Goal: Task Accomplishment & Management: Manage account settings

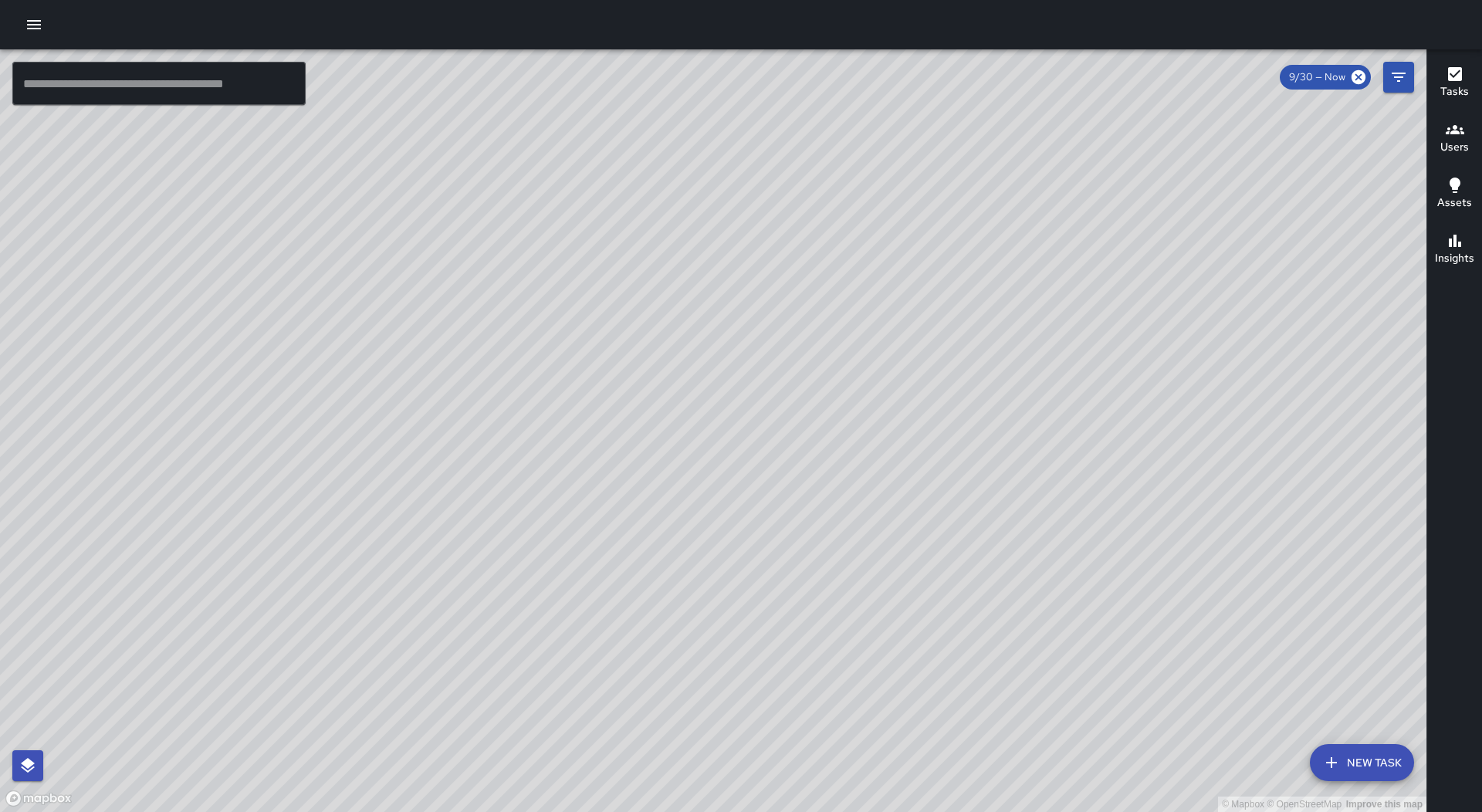
click at [30, 22] on icon "button" at bounding box center [33, 24] width 13 height 9
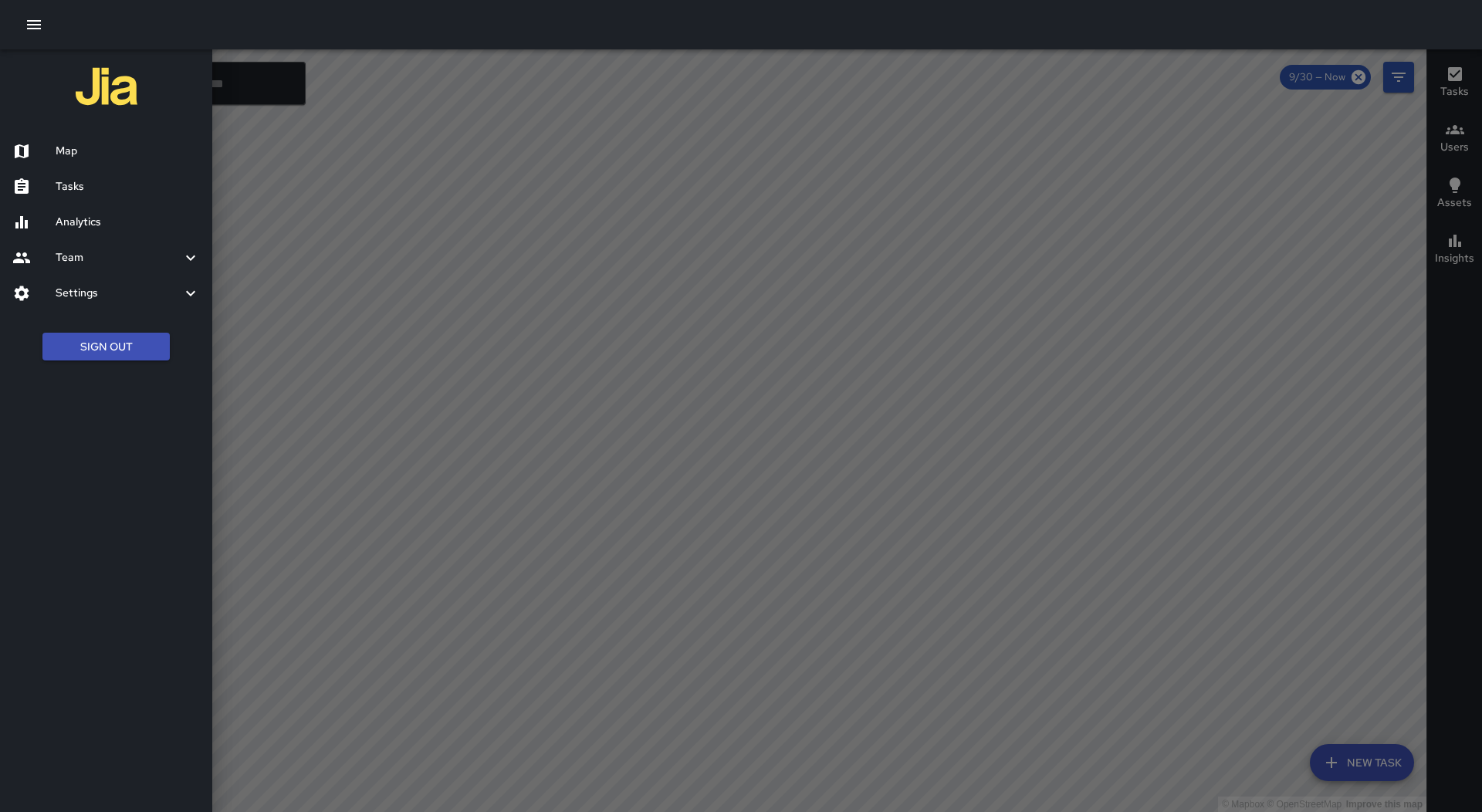
click at [97, 195] on div "Tasks" at bounding box center [106, 186] width 212 height 35
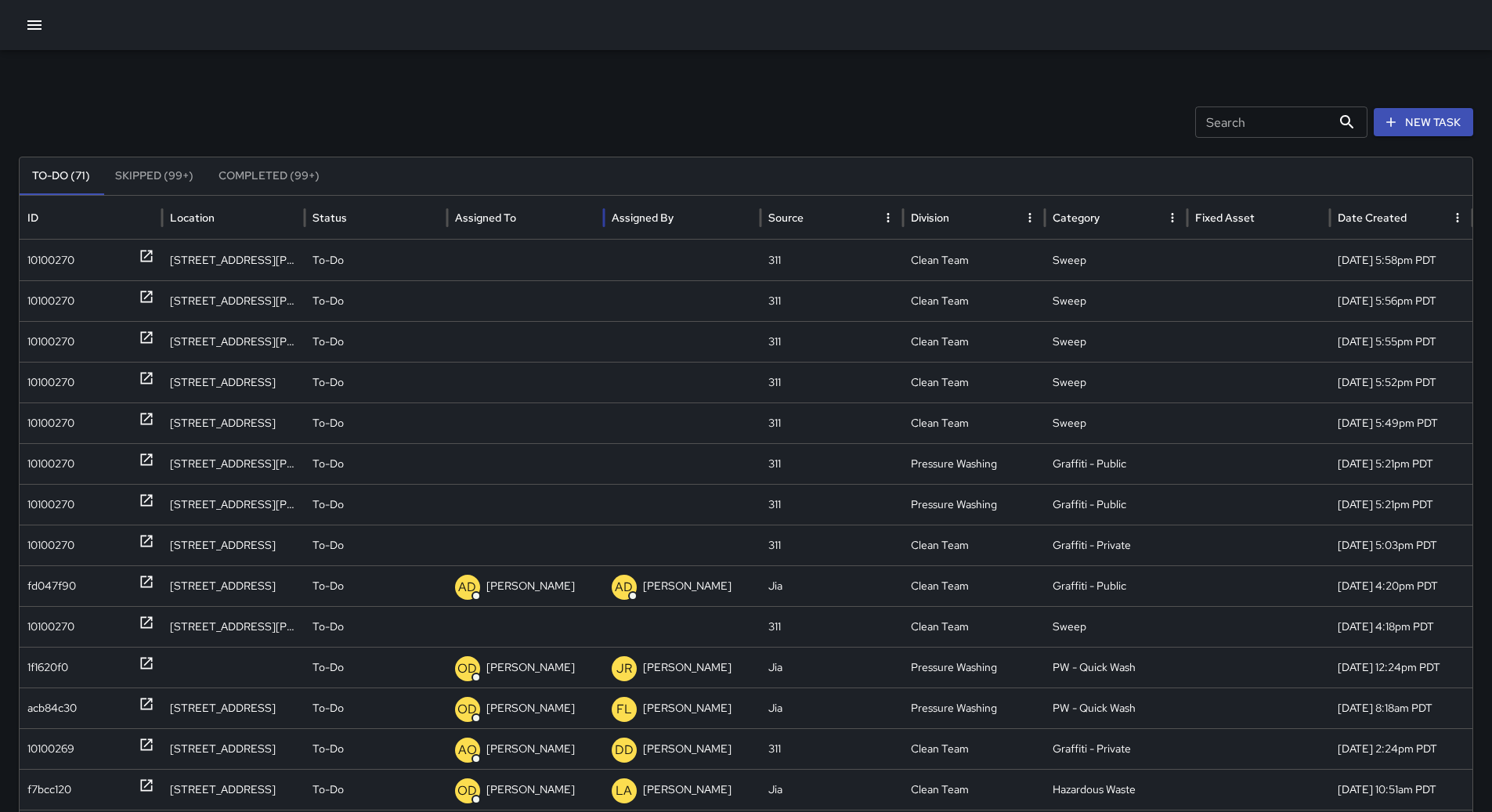
click at [561, 224] on div "Assigned To" at bounding box center [526, 217] width 141 height 43
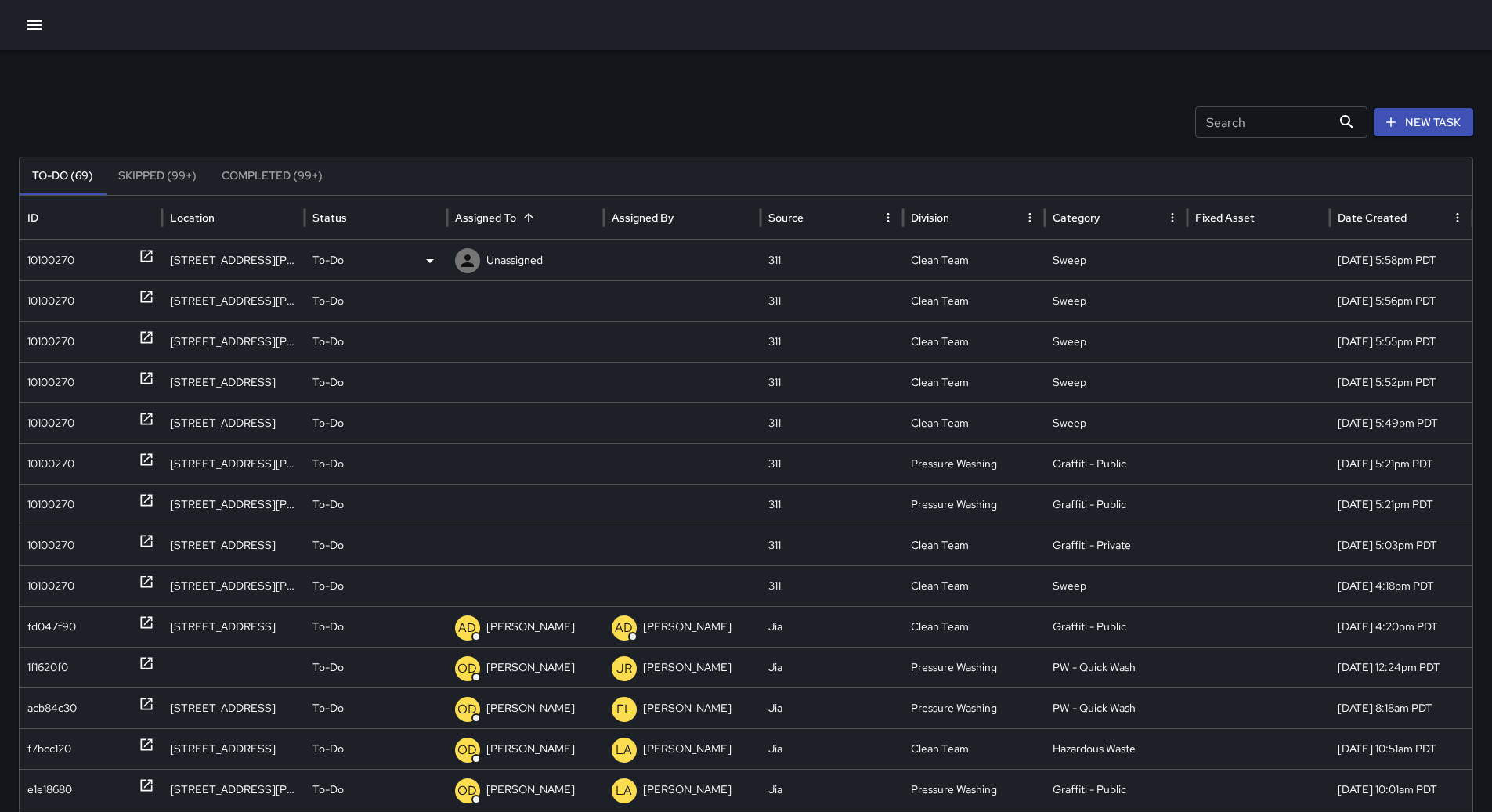
drag, startPoint x: 52, startPoint y: 258, endPoint x: 399, endPoint y: 276, distance: 347.5
click at [52, 258] on div "10100270" at bounding box center [50, 260] width 47 height 40
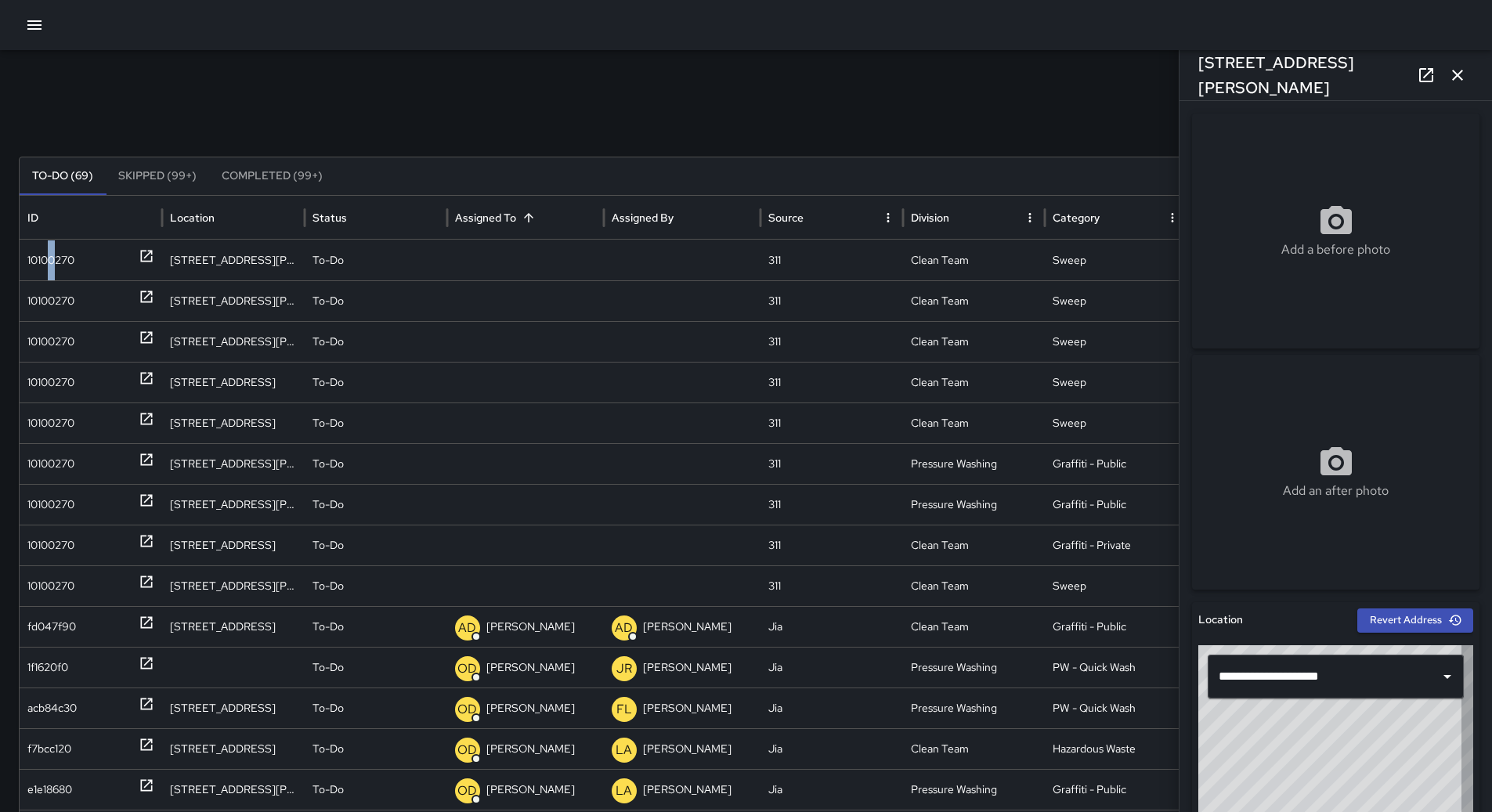
type input "**********"
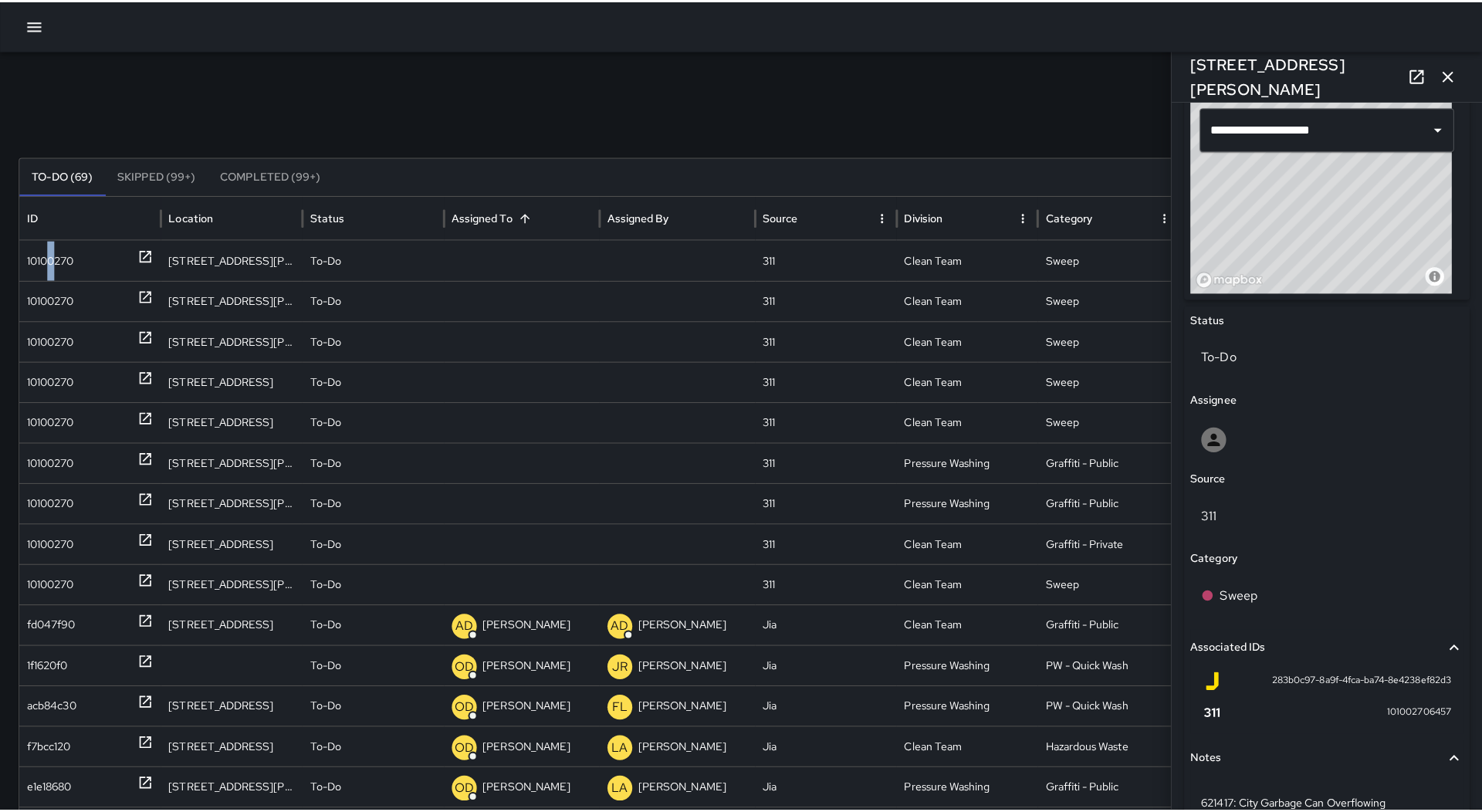
scroll to position [617, 0]
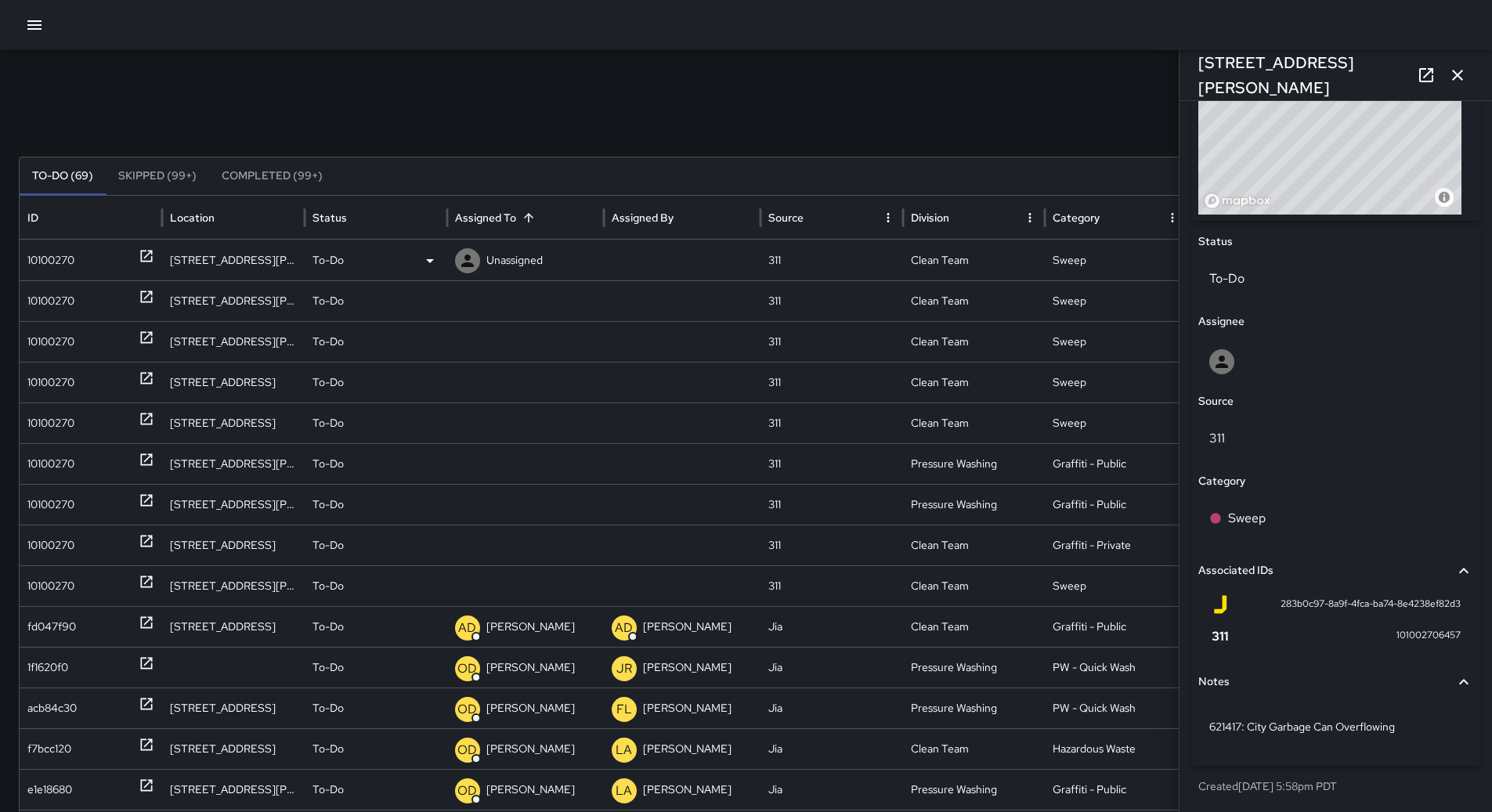
click at [400, 253] on div "To-Do" at bounding box center [375, 260] width 127 height 40
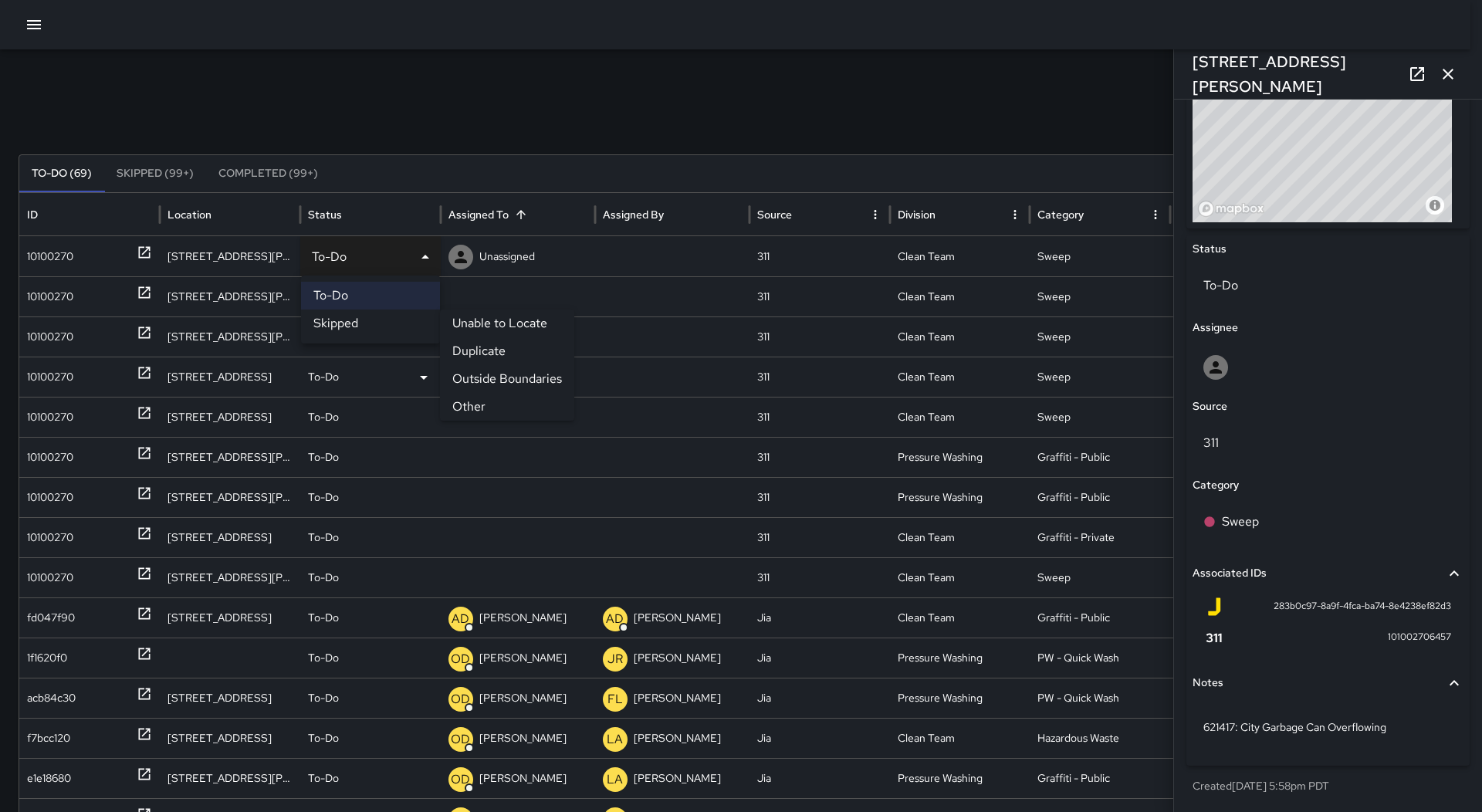
drag, startPoint x: 393, startPoint y: 317, endPoint x: 282, endPoint y: 318, distance: 111.0
click at [388, 318] on li "Skipped" at bounding box center [370, 323] width 138 height 28
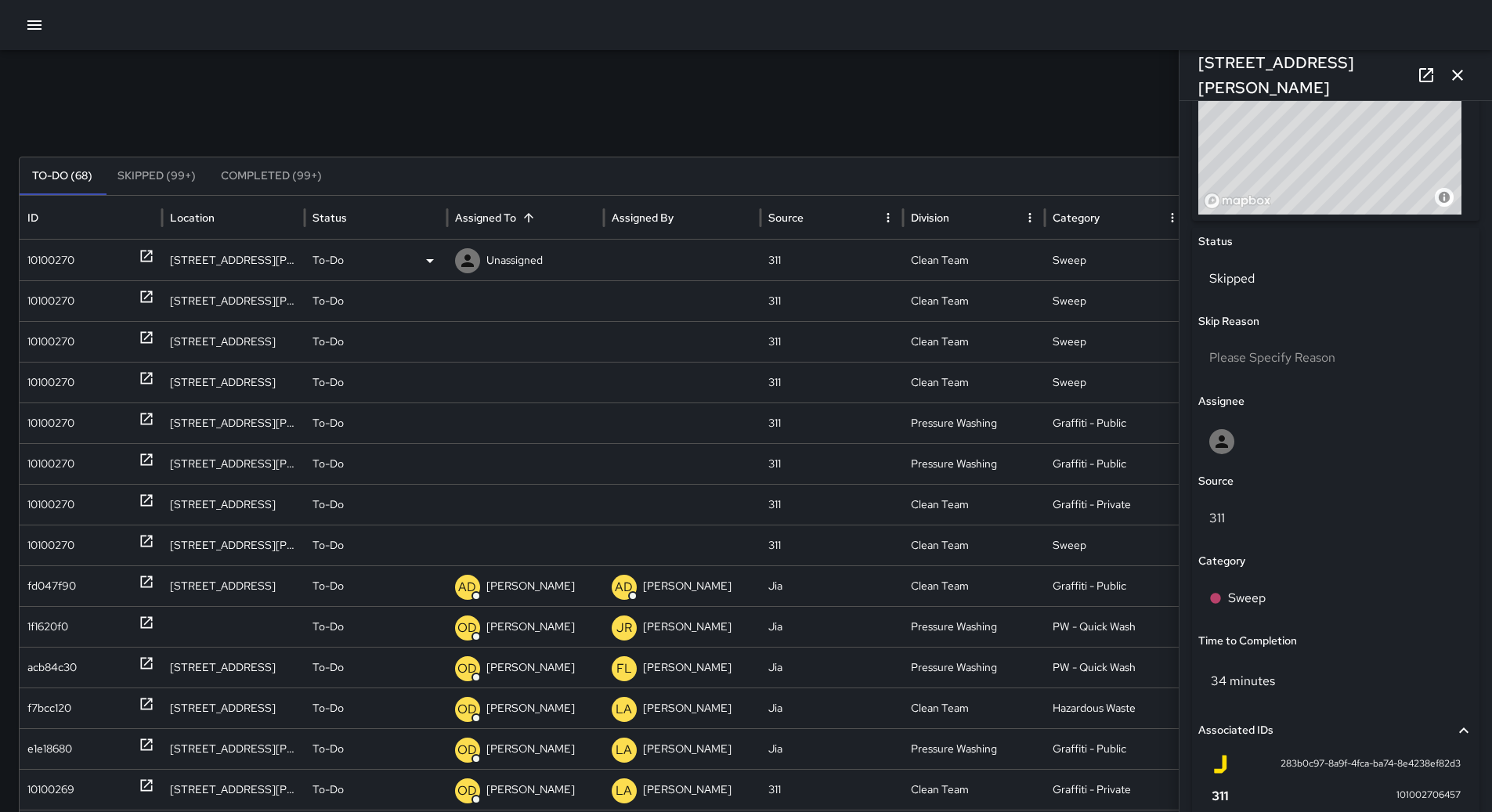
click at [69, 267] on div "10100270" at bounding box center [50, 260] width 47 height 40
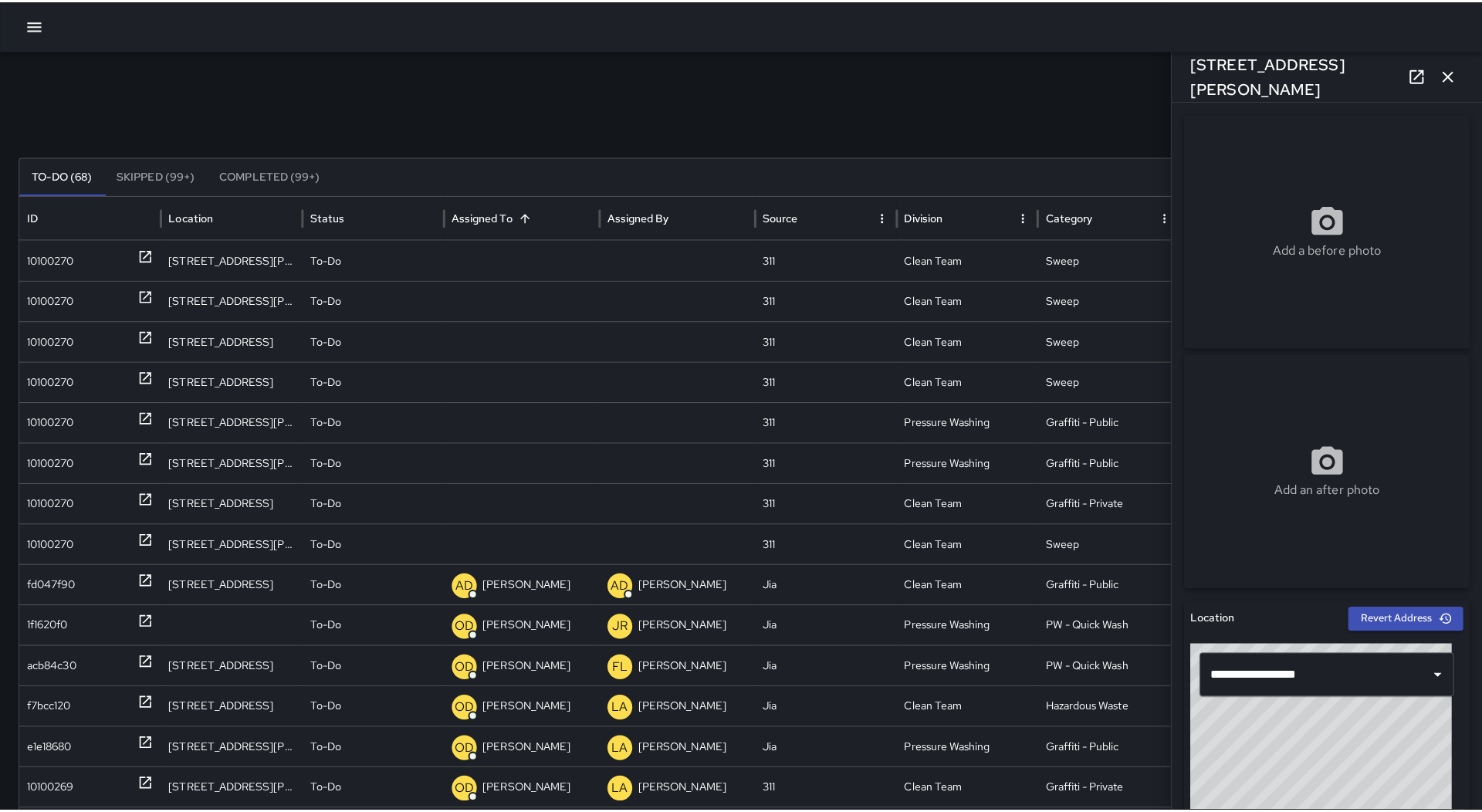
scroll to position [694, 0]
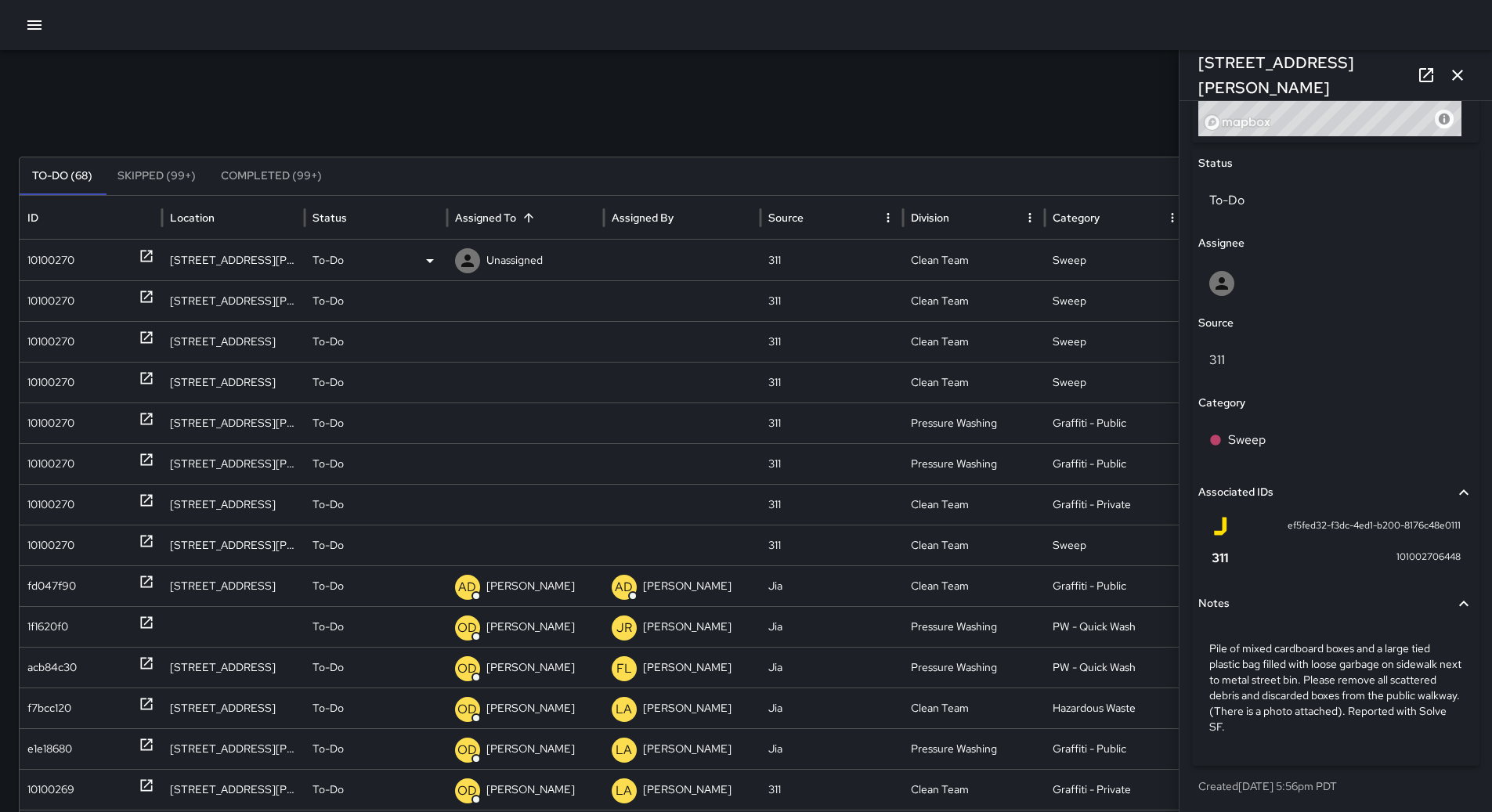
click at [418, 262] on div "To-Do" at bounding box center [375, 260] width 127 height 40
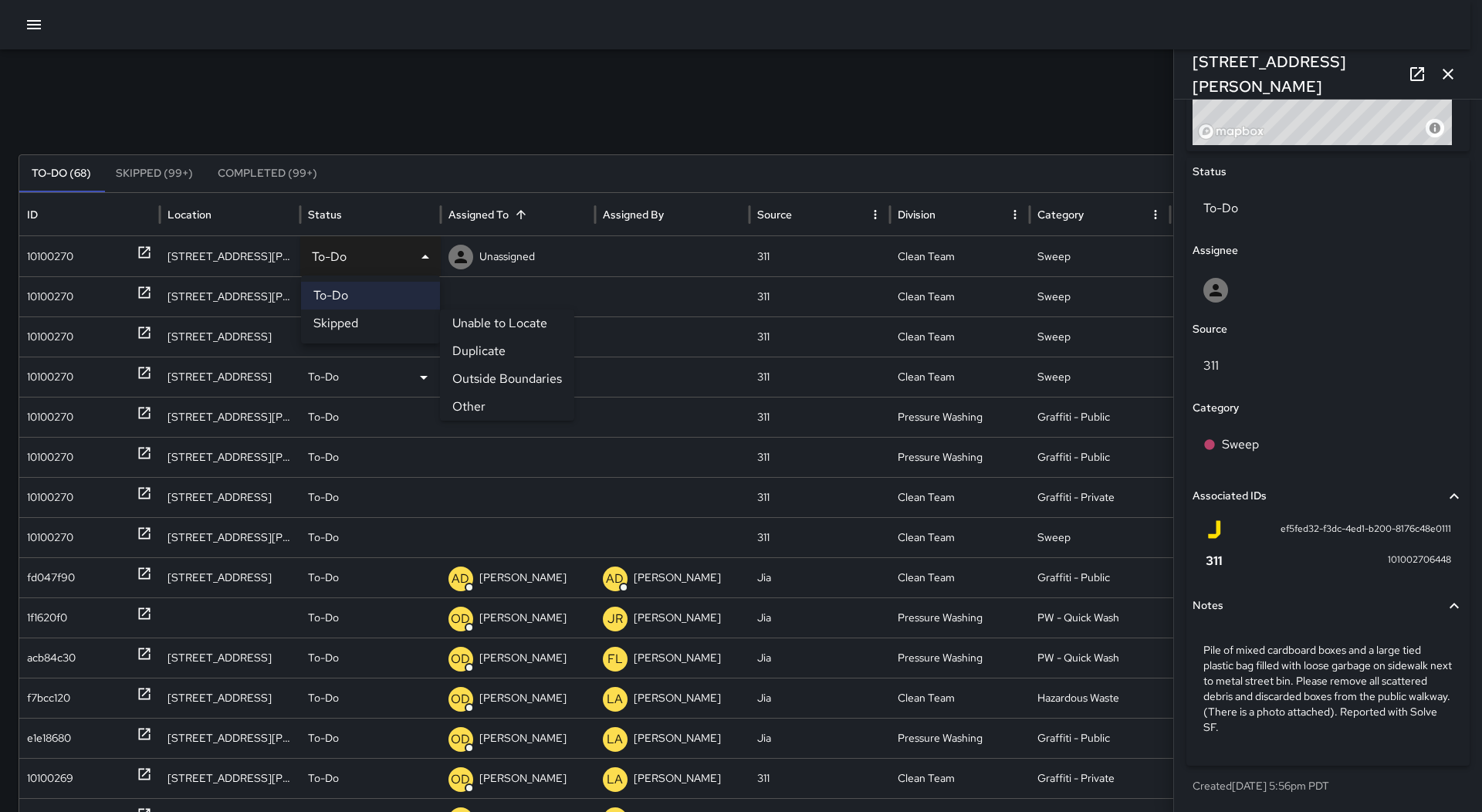
drag, startPoint x: 376, startPoint y: 316, endPoint x: 359, endPoint y: 317, distance: 17.0
click at [373, 317] on li "Skipped" at bounding box center [370, 323] width 138 height 28
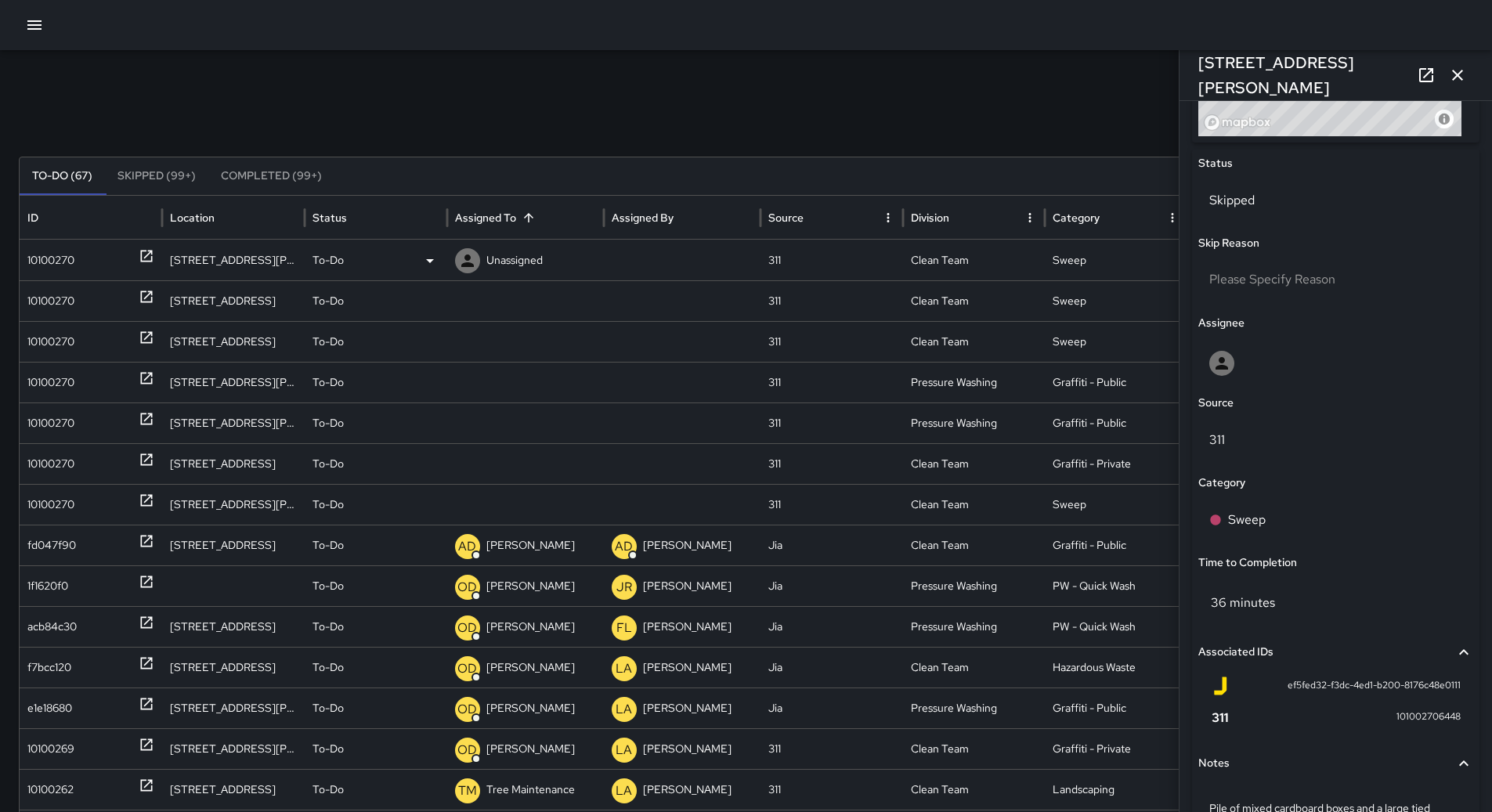
click at [75, 254] on div "10100270" at bounding box center [50, 260] width 47 height 40
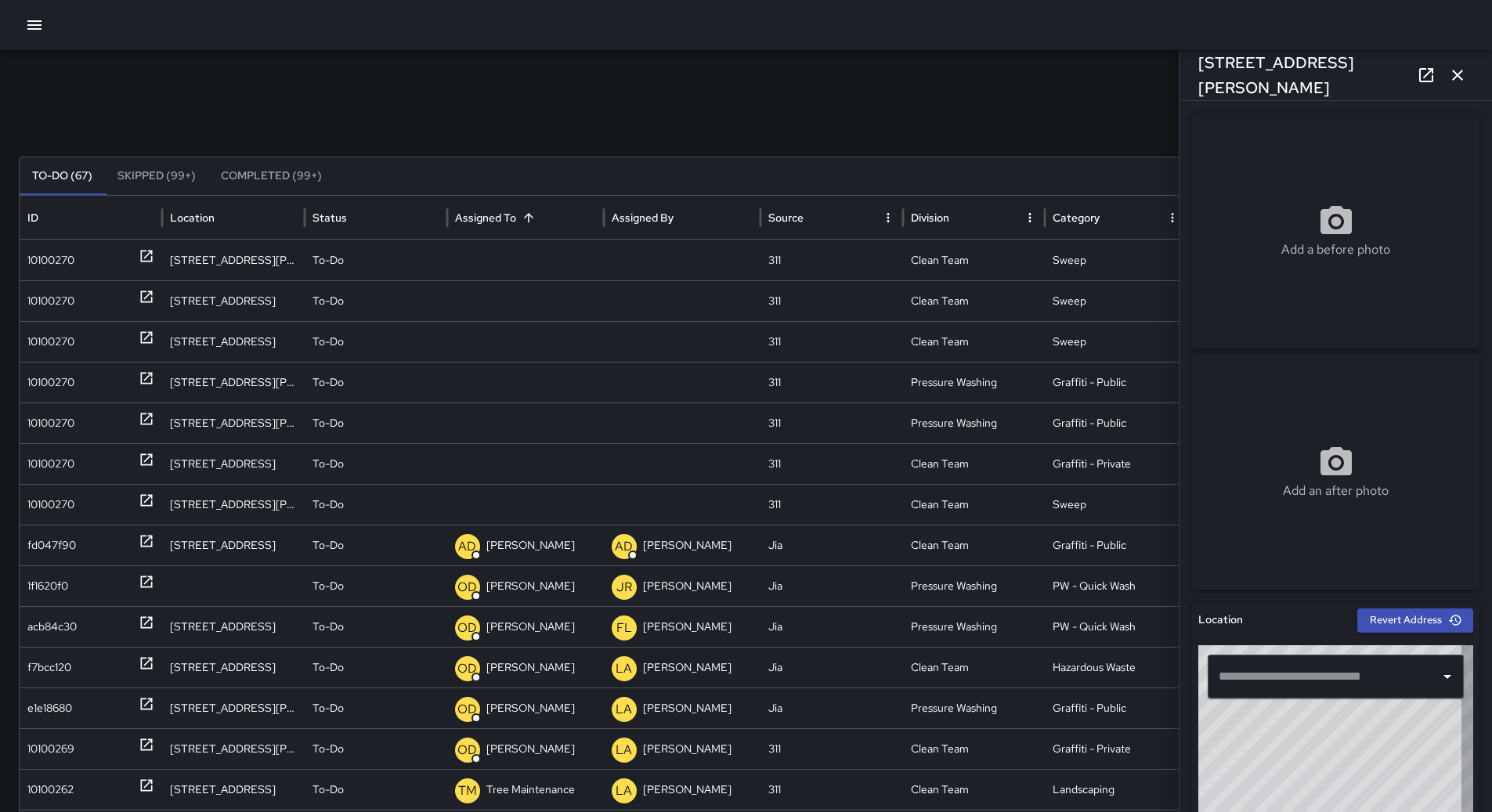
type input "**********"
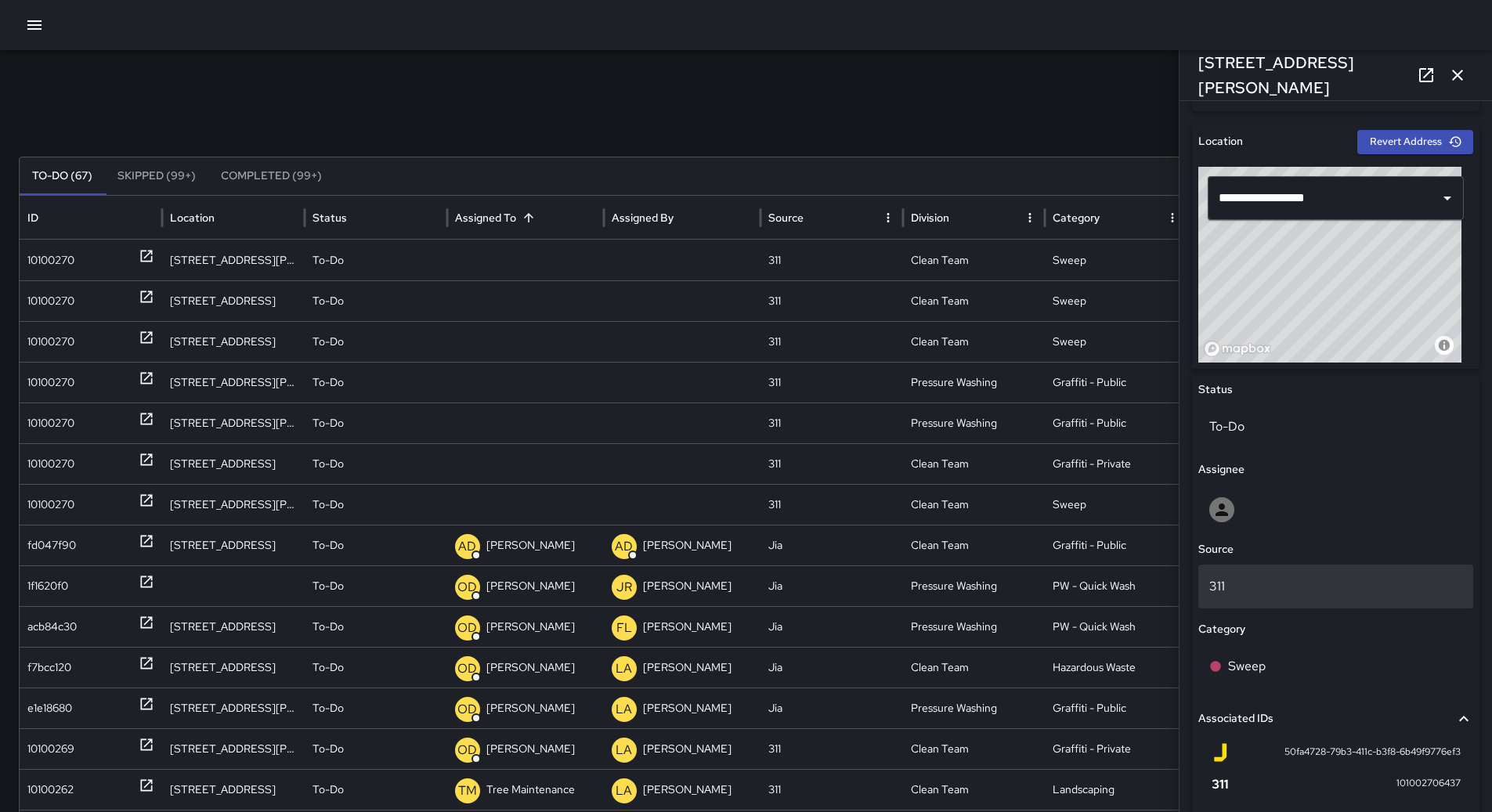
scroll to position [626, 0]
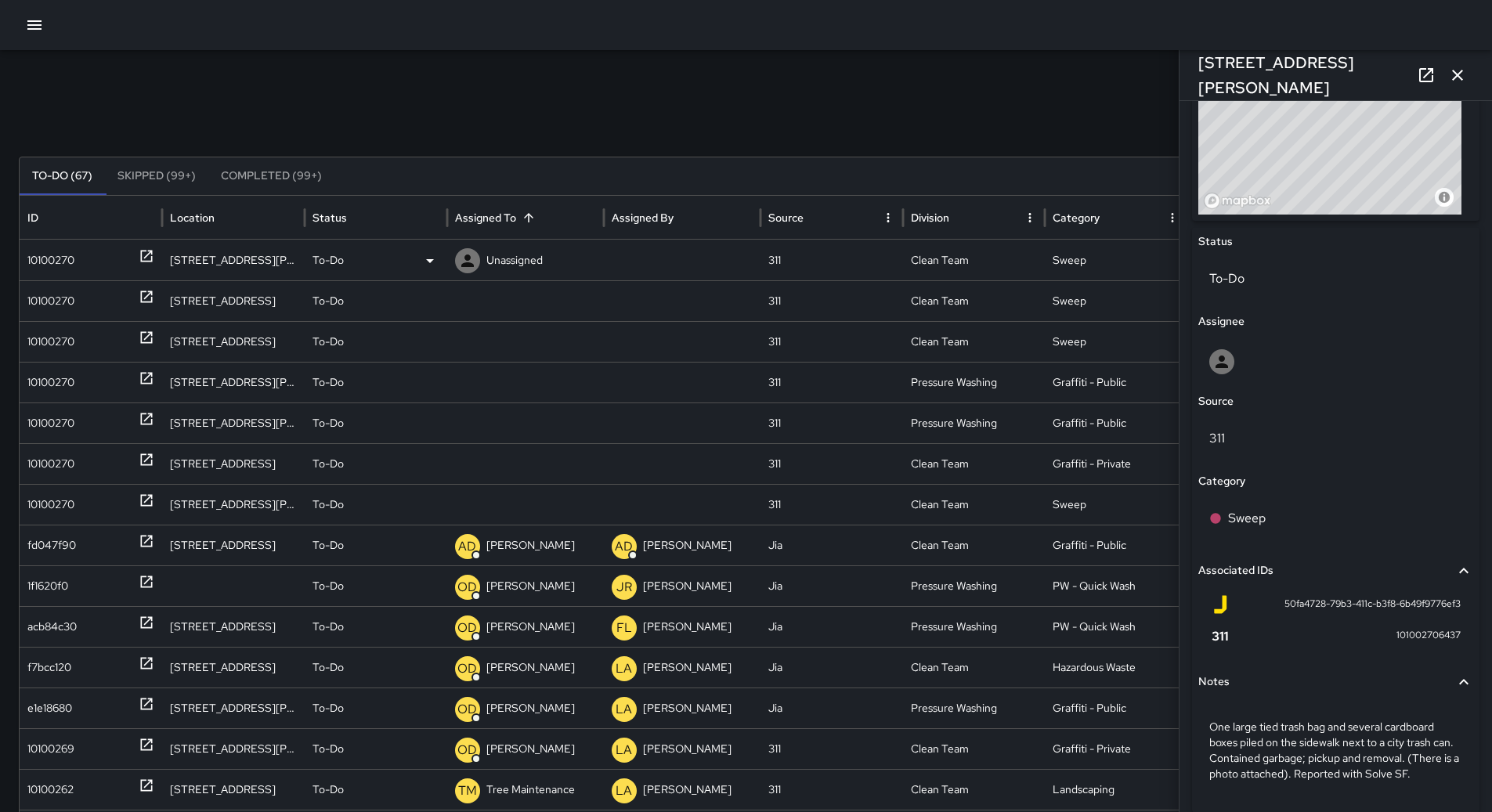
click at [391, 258] on div "To-Do" at bounding box center [375, 260] width 127 height 40
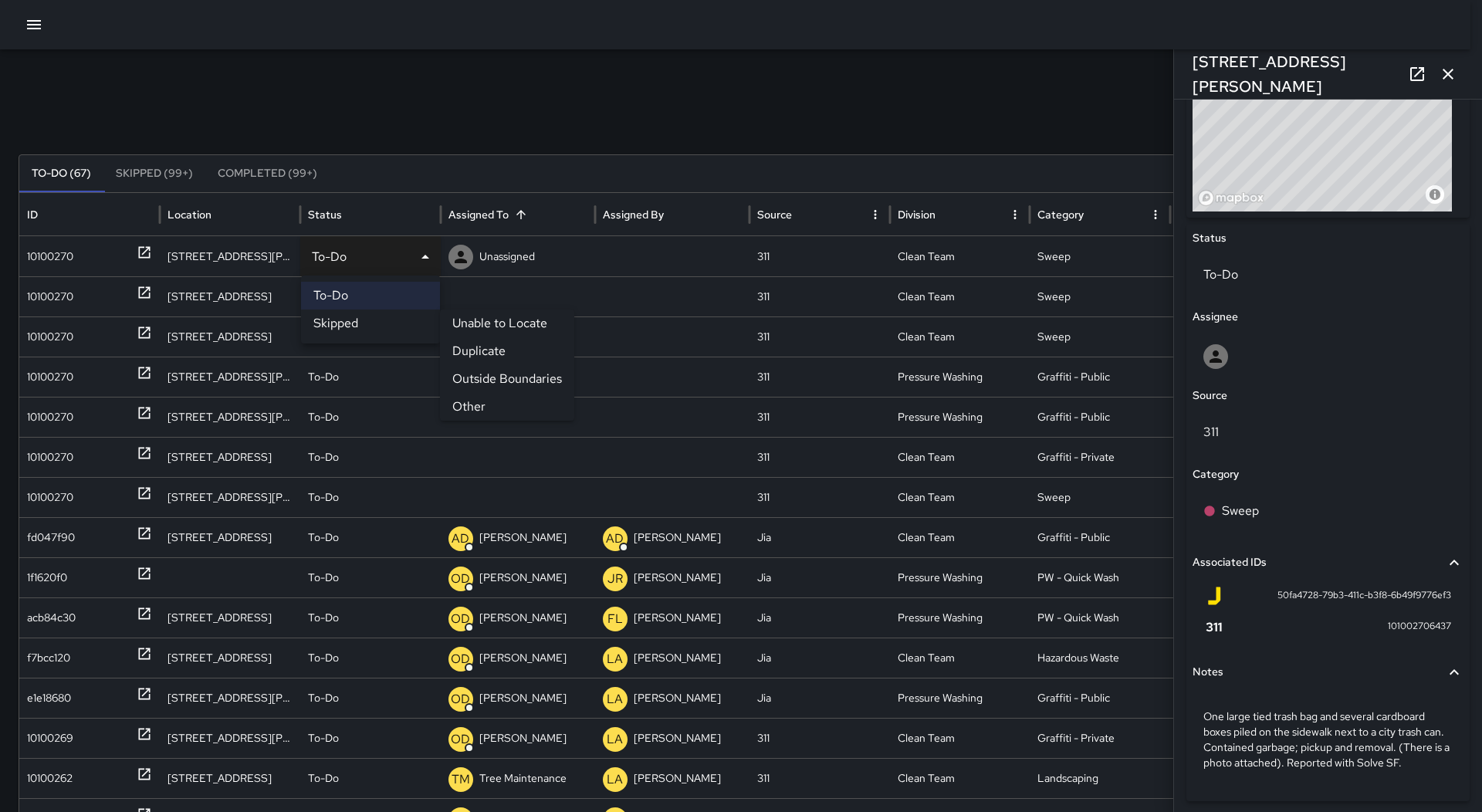
click at [494, 401] on li "Other" at bounding box center [506, 406] width 134 height 28
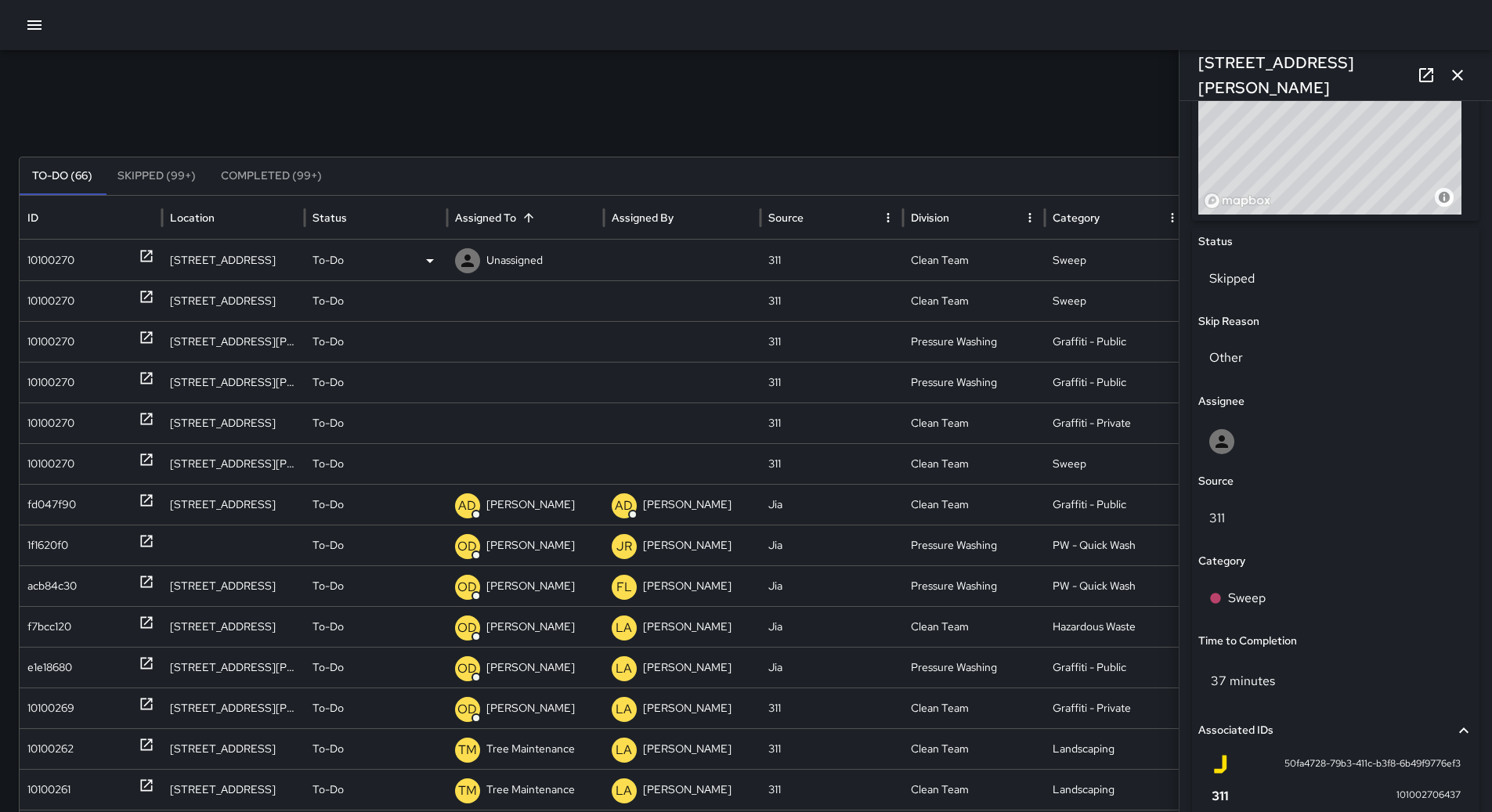
click at [78, 264] on div "10100270" at bounding box center [90, 260] width 127 height 40
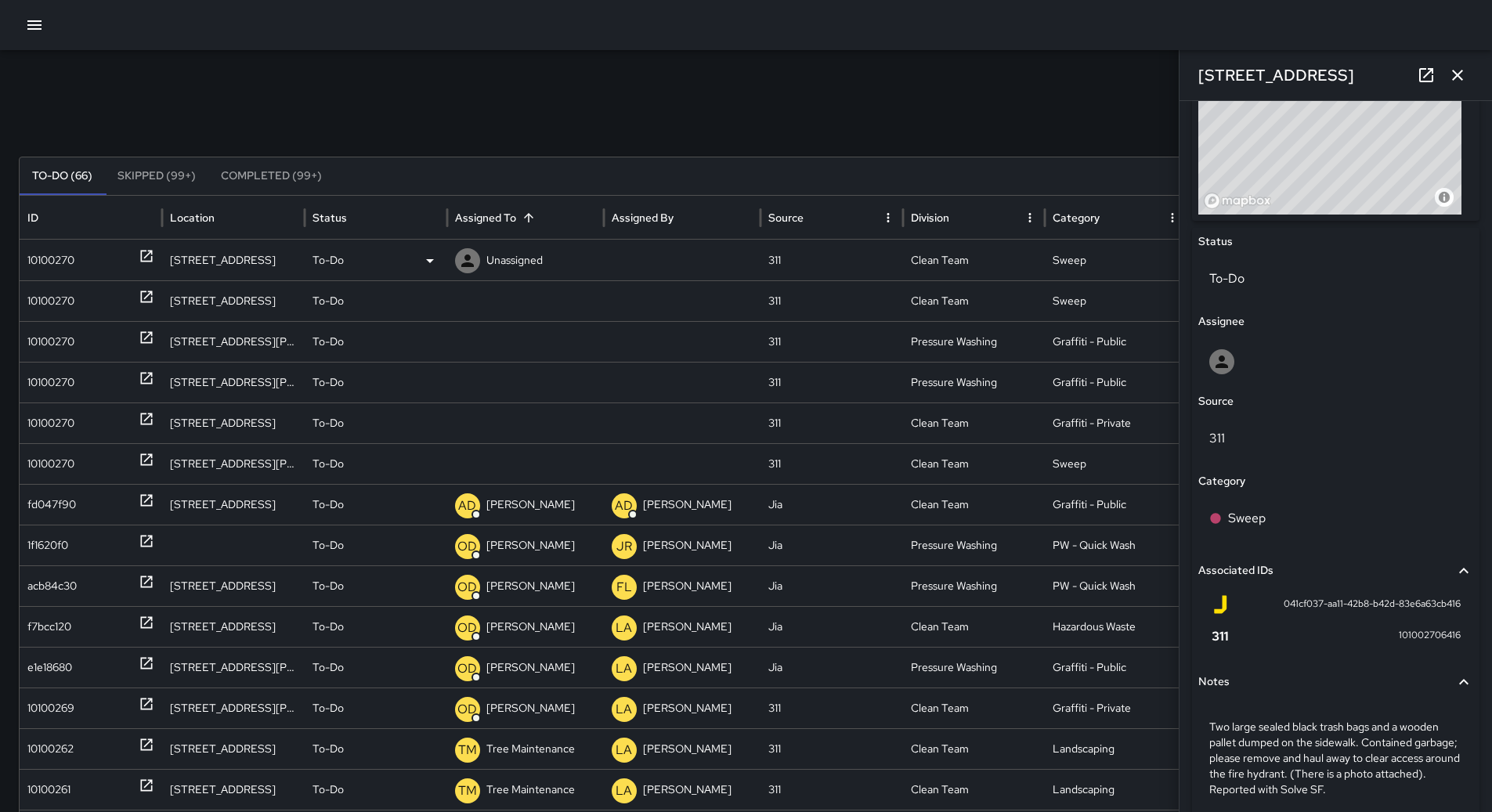
click at [423, 258] on icon at bounding box center [430, 260] width 19 height 19
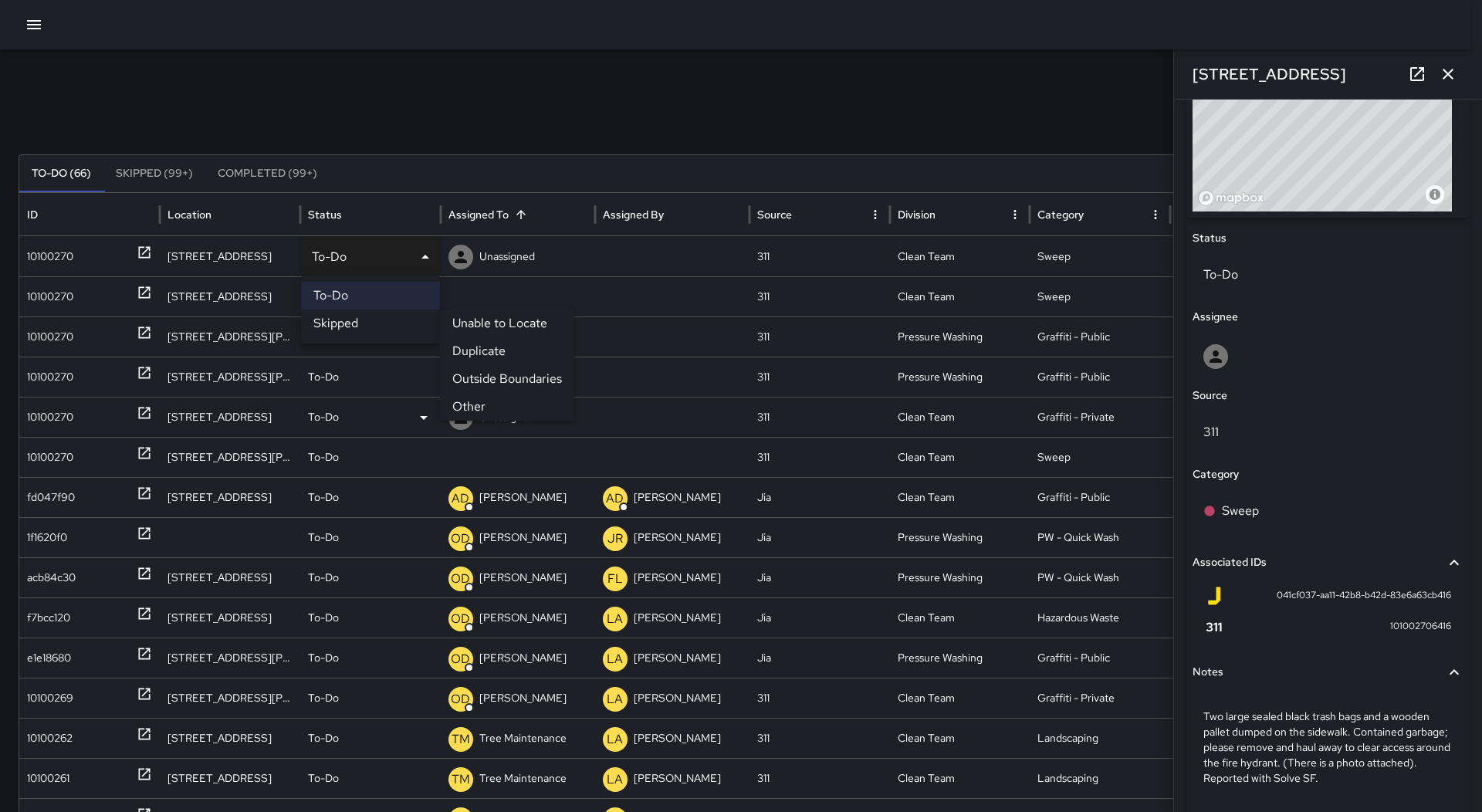
click at [497, 400] on li "Other" at bounding box center [506, 406] width 134 height 28
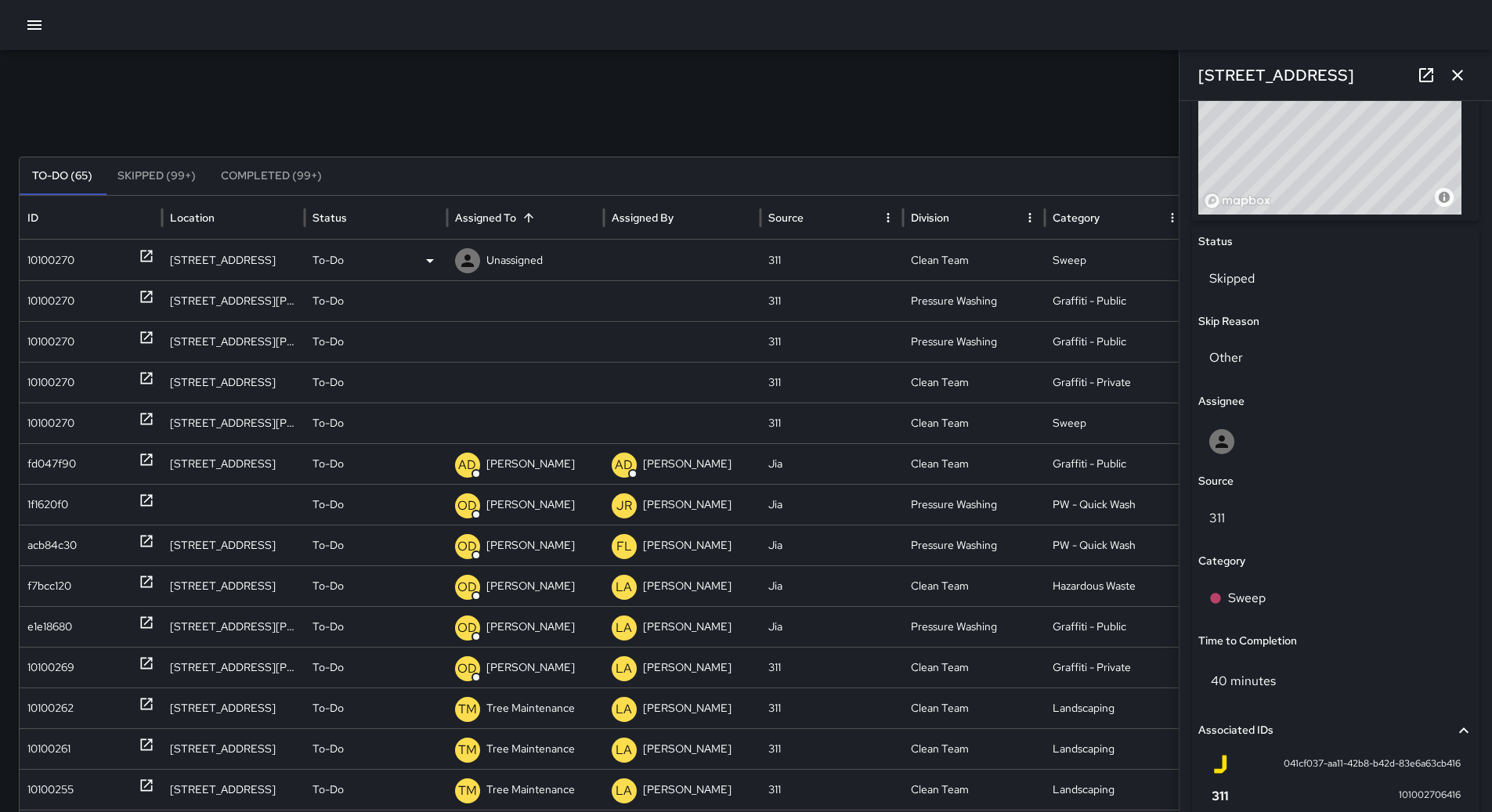
click at [103, 257] on div "10100270" at bounding box center [90, 260] width 127 height 40
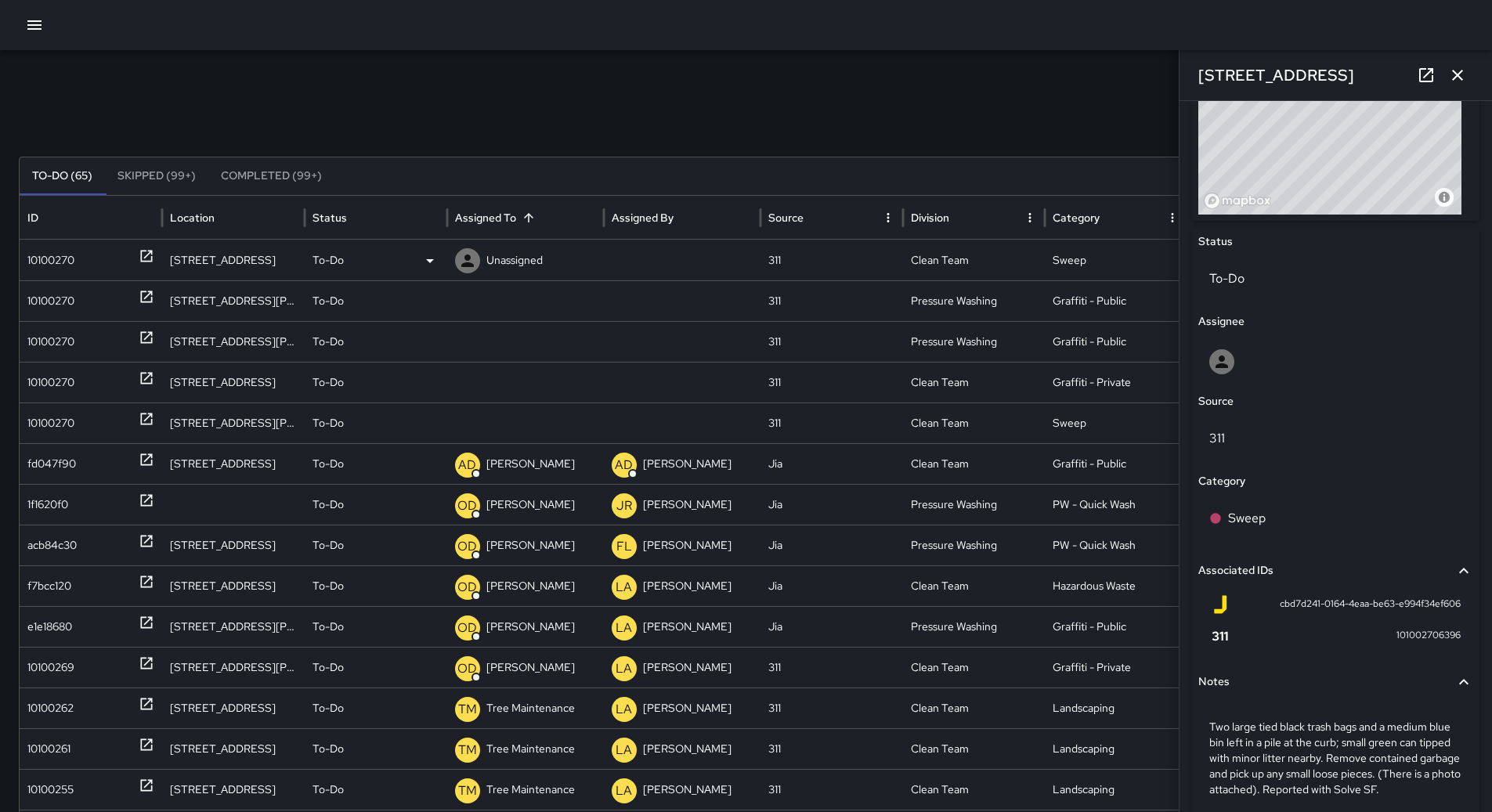
click at [412, 247] on div "To-Do" at bounding box center [375, 260] width 127 height 40
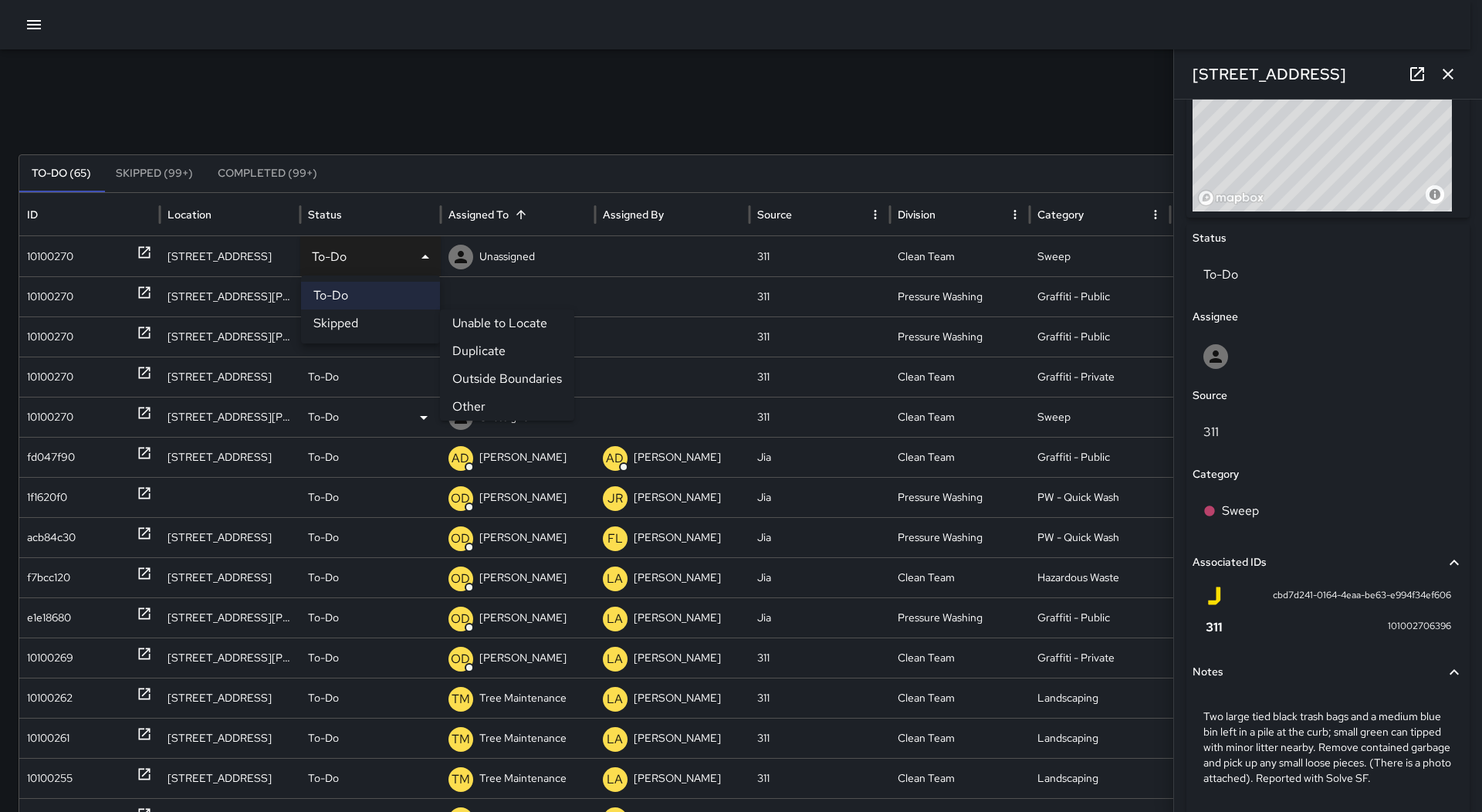
click at [472, 397] on li "Other" at bounding box center [506, 406] width 134 height 28
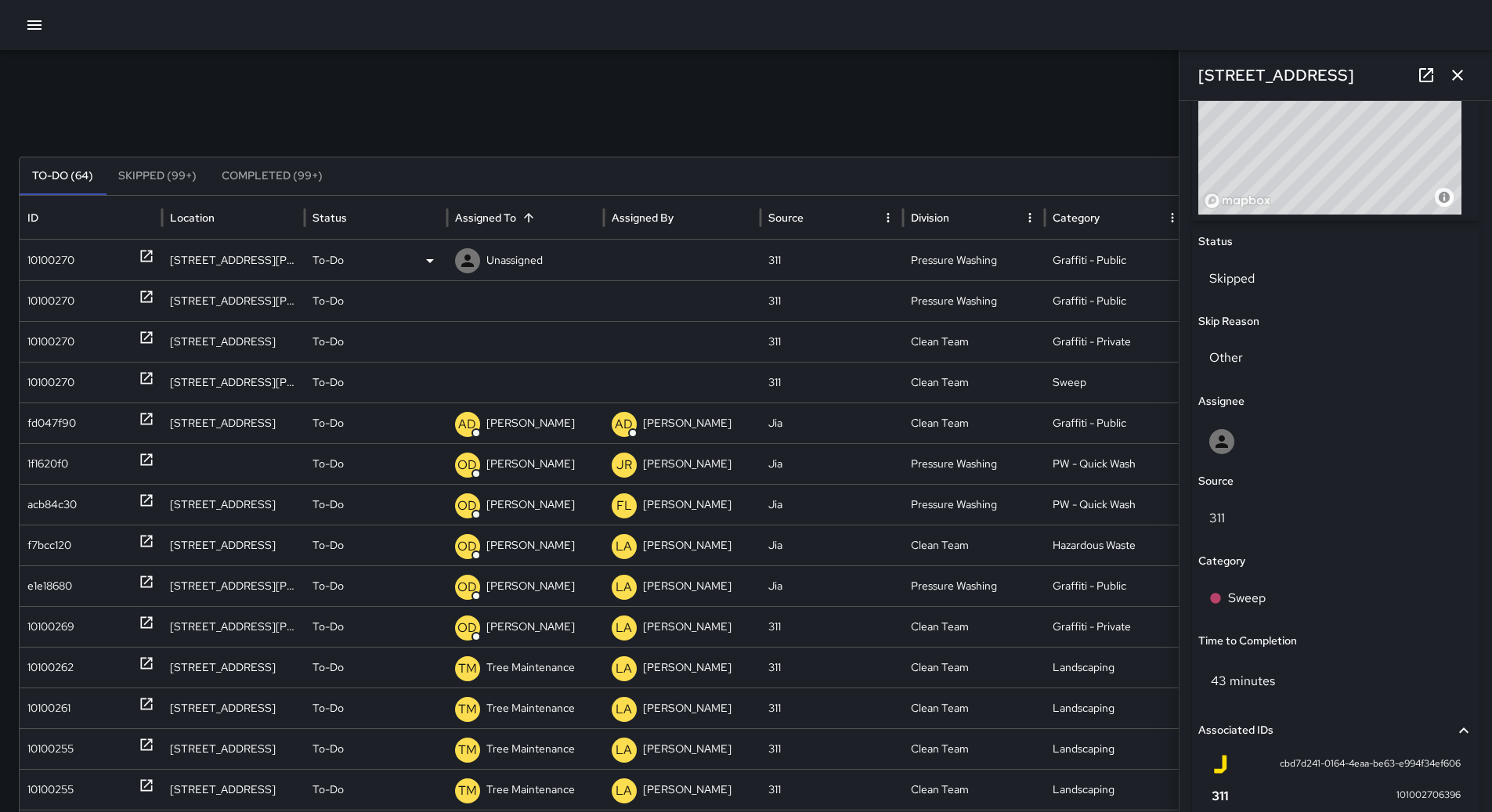
click at [87, 264] on div "10100270" at bounding box center [90, 260] width 127 height 40
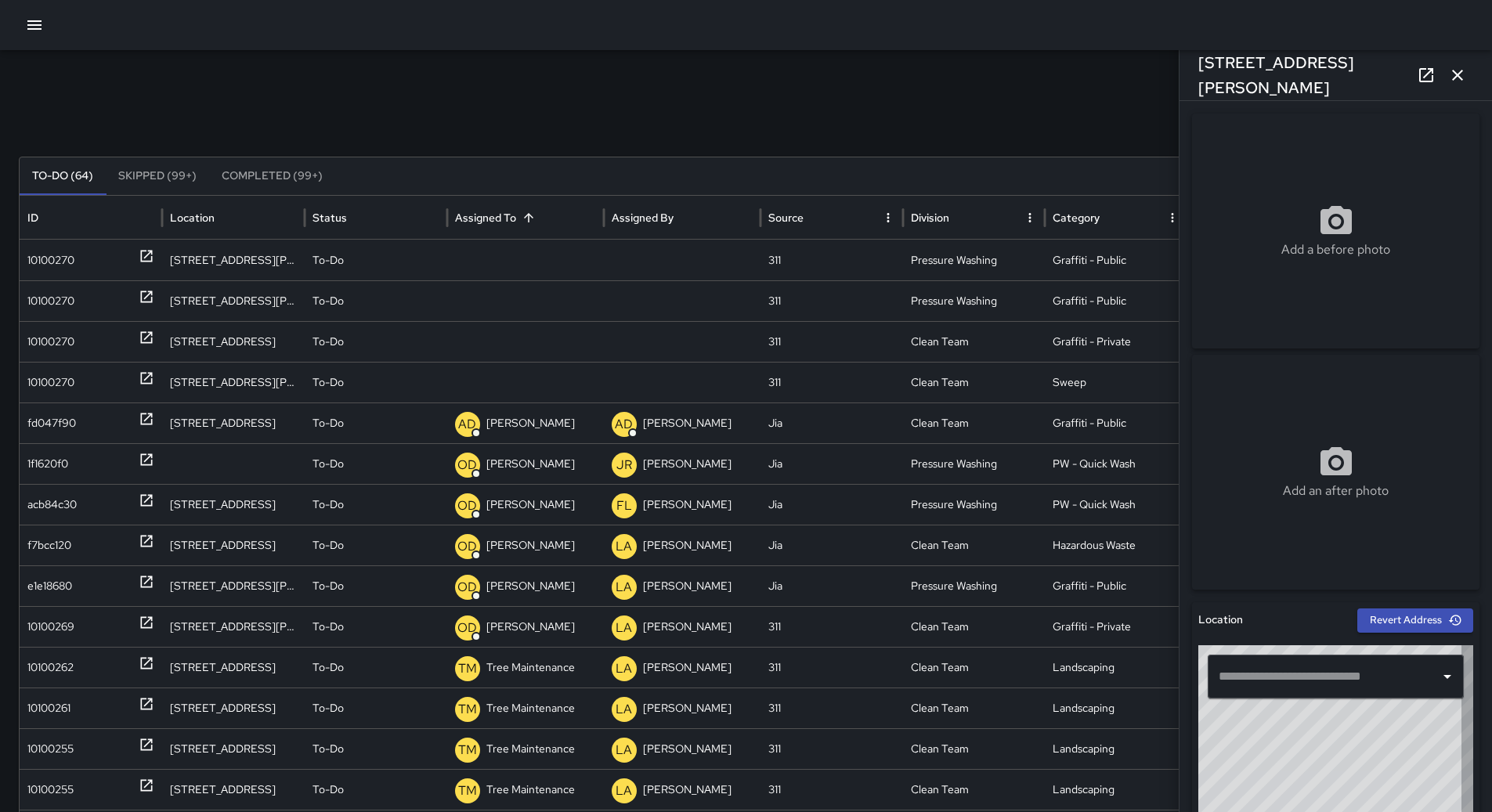
type input "**********"
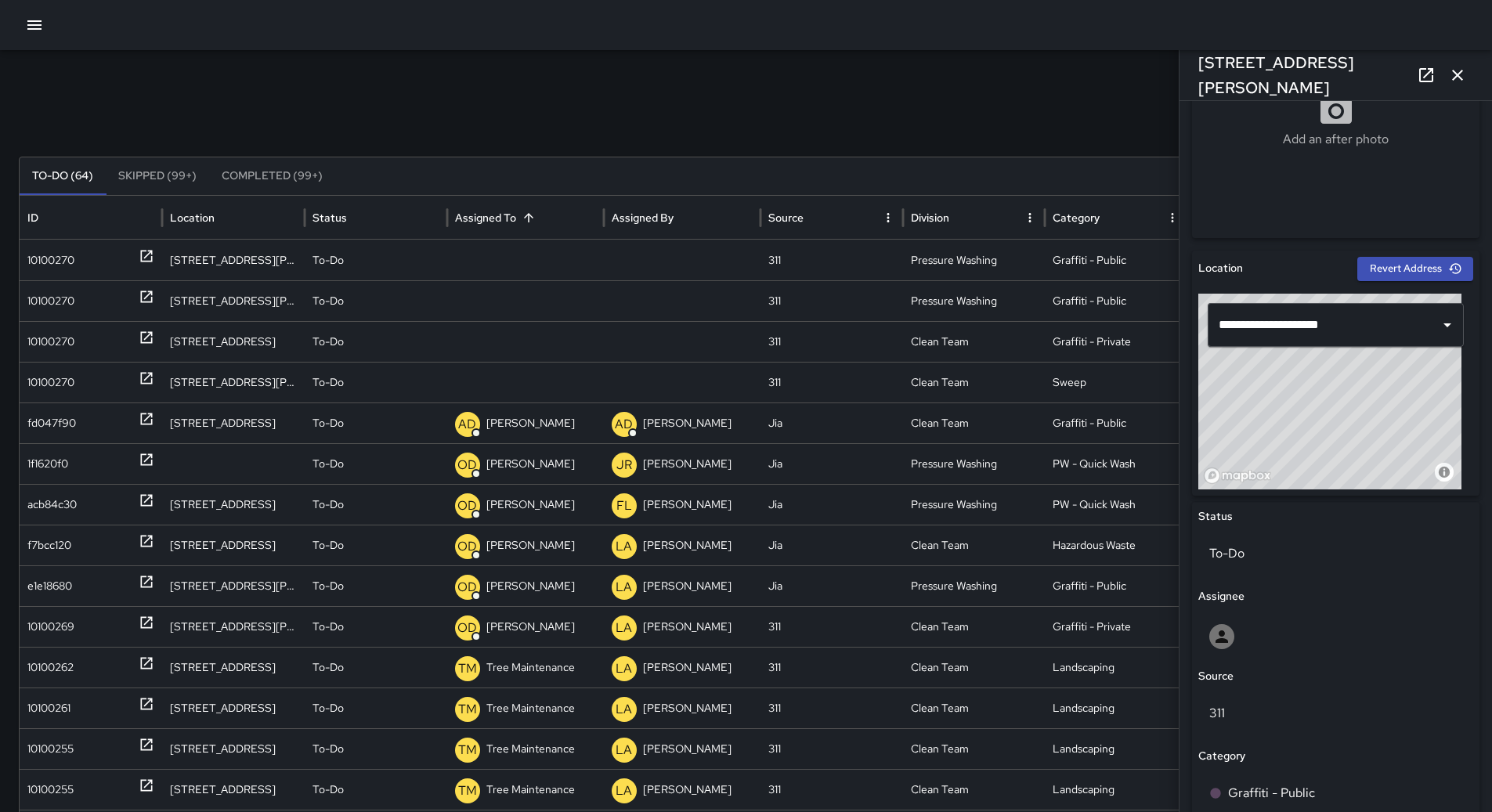
scroll to position [313, 0]
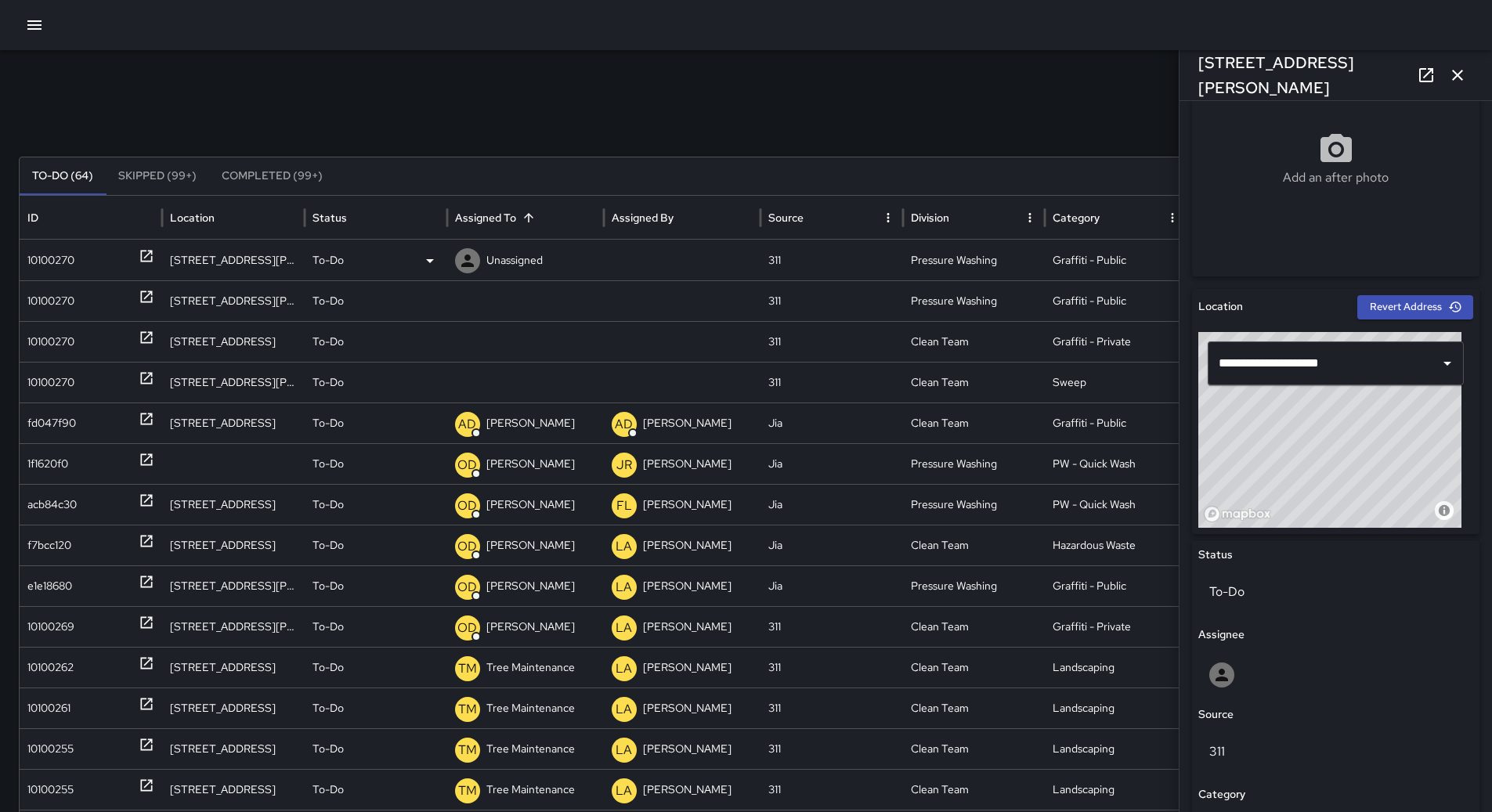
click at [527, 260] on p "Unassigned" at bounding box center [515, 260] width 57 height 40
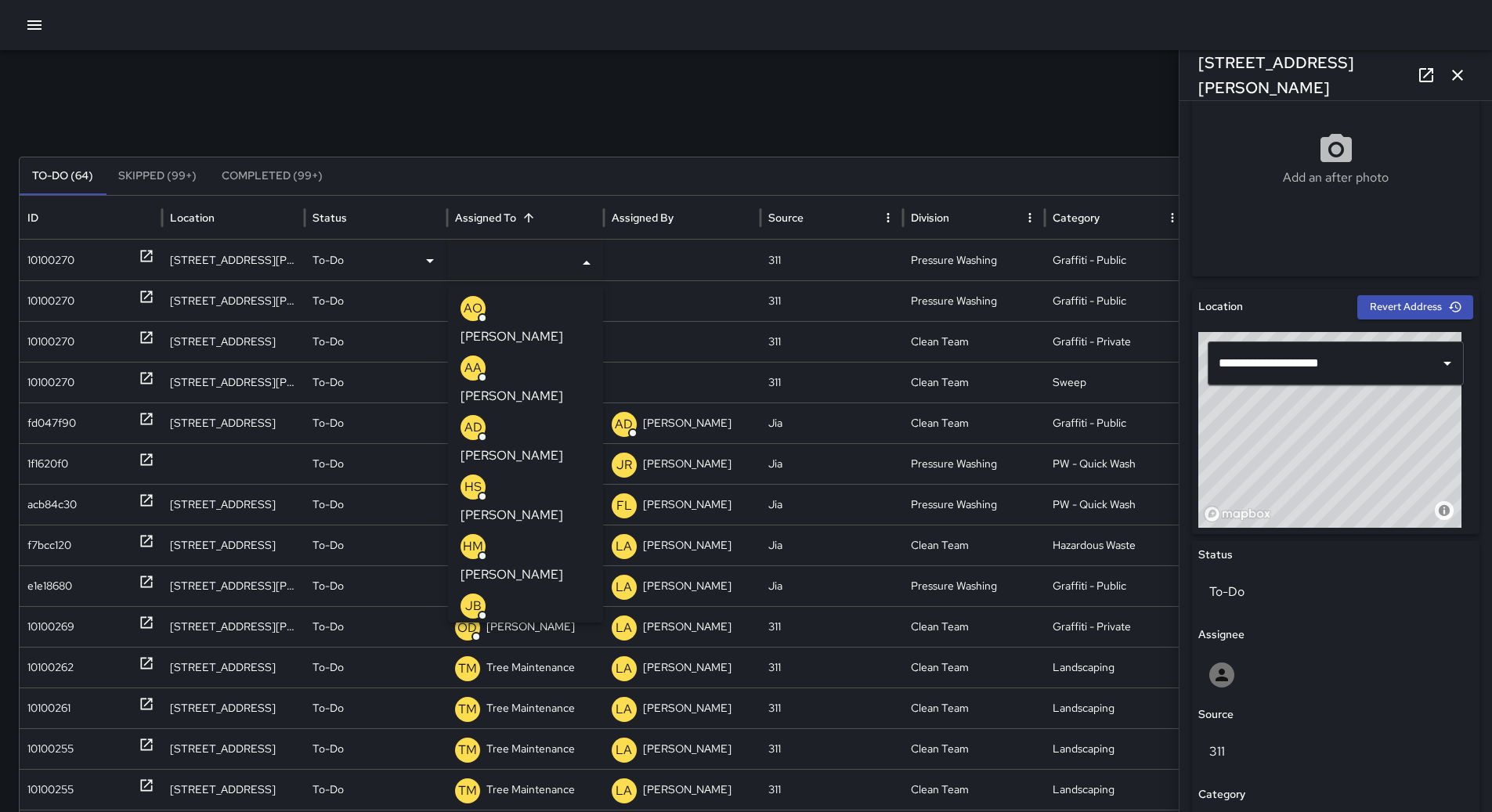
click at [520, 328] on p "[PERSON_NAME]" at bounding box center [512, 337] width 102 height 19
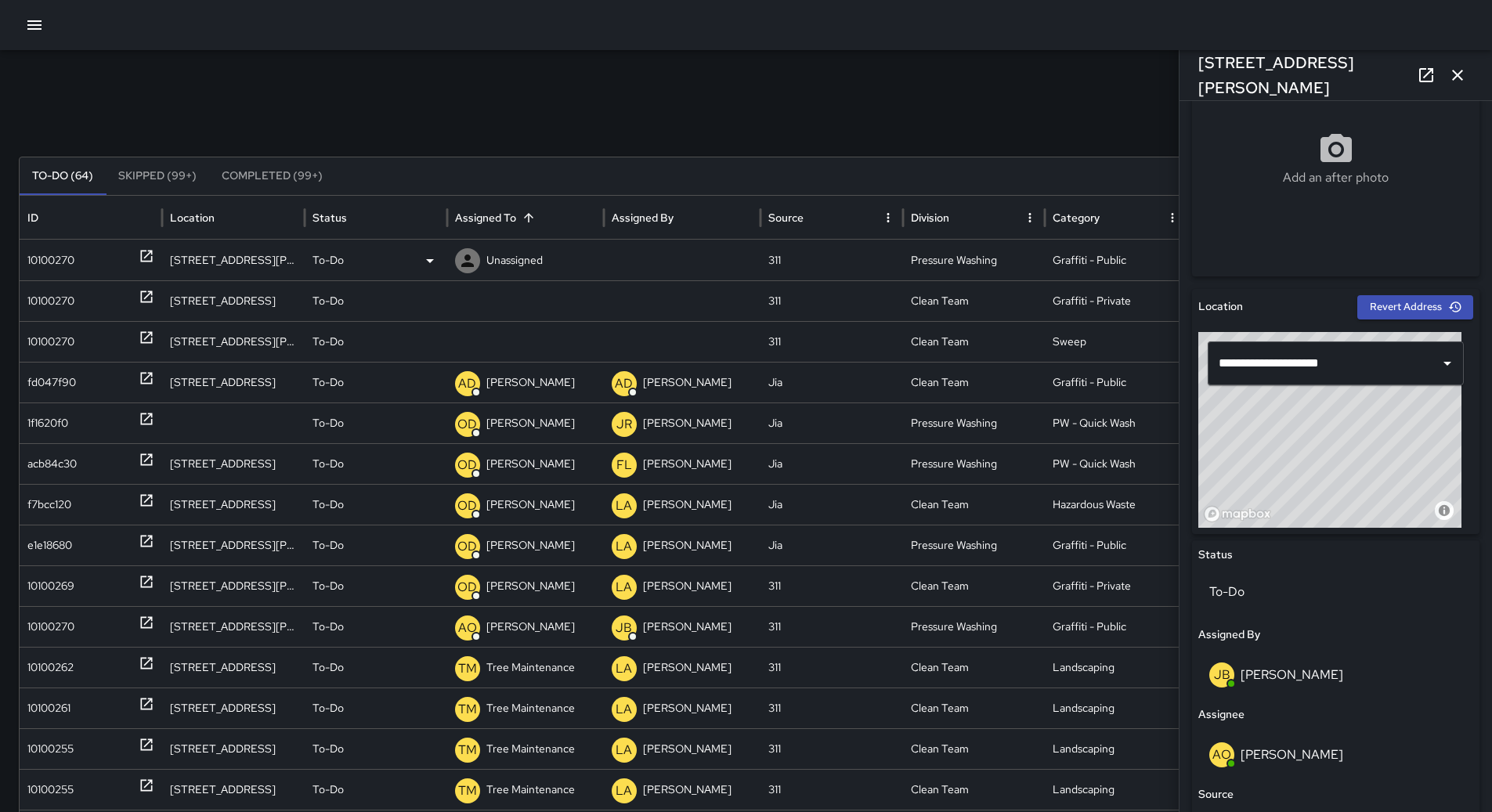
click at [100, 261] on div "10100270" at bounding box center [90, 260] width 127 height 40
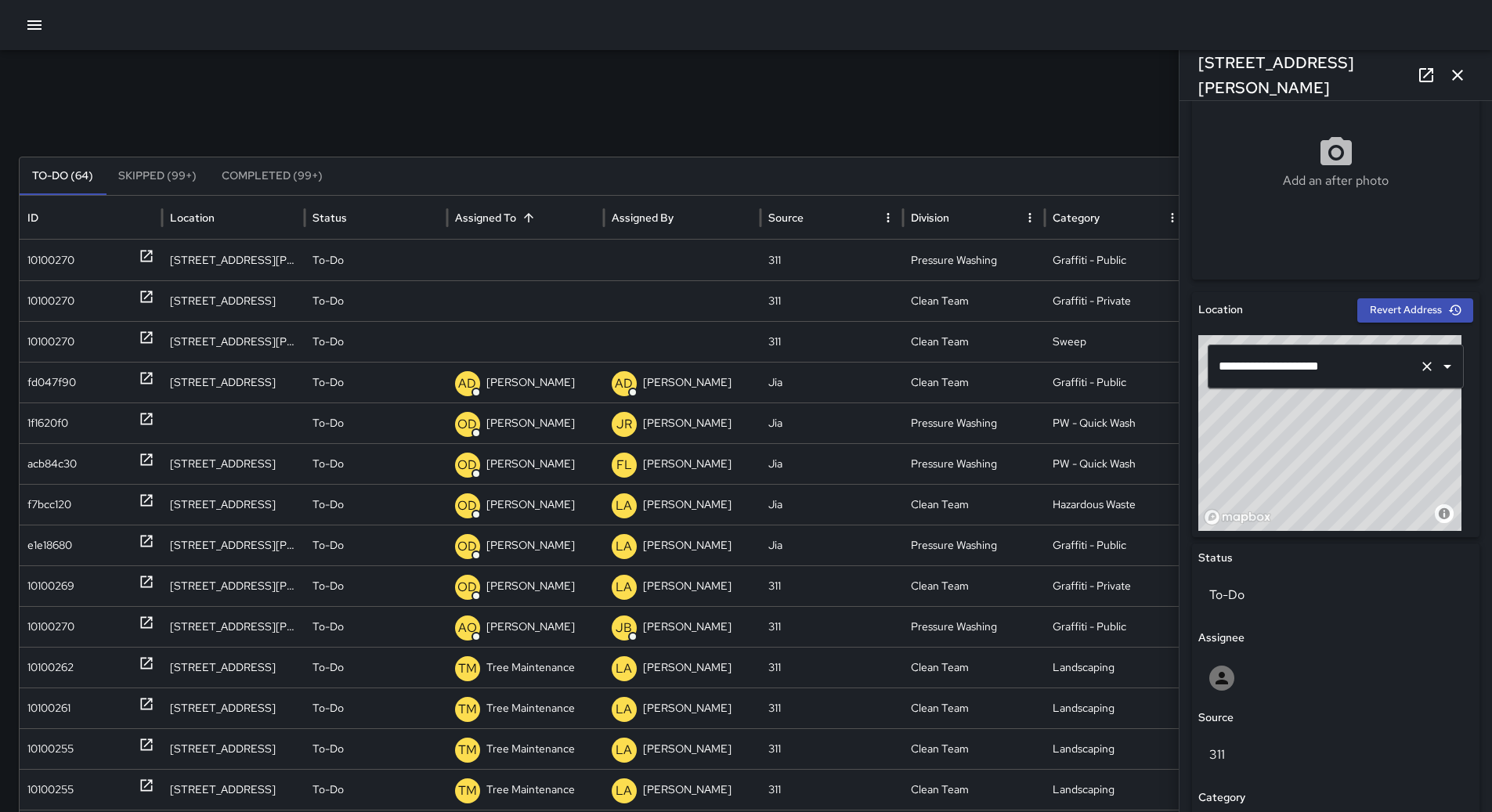
scroll to position [283, 0]
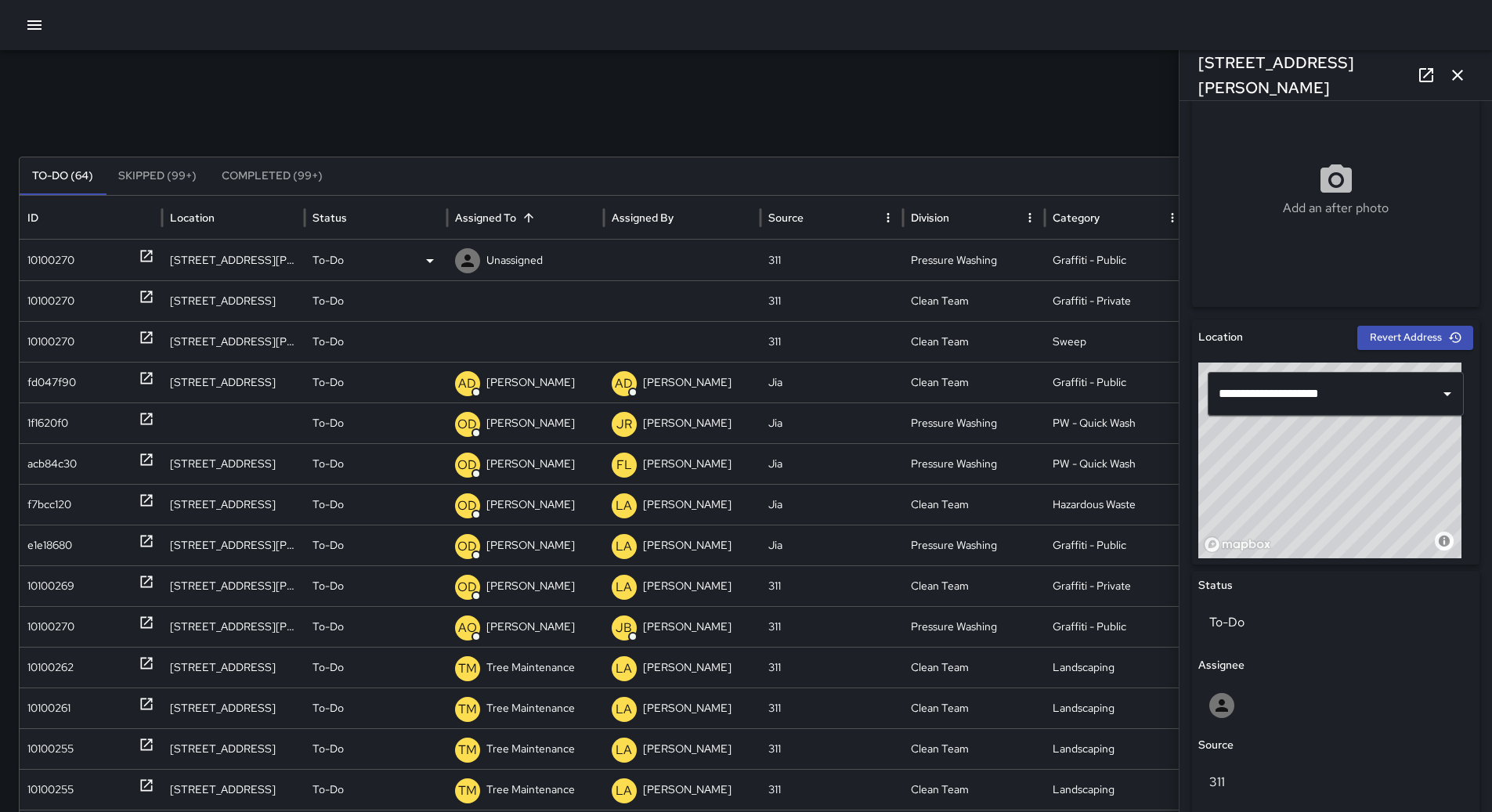
click at [412, 260] on div "To-Do" at bounding box center [375, 260] width 127 height 40
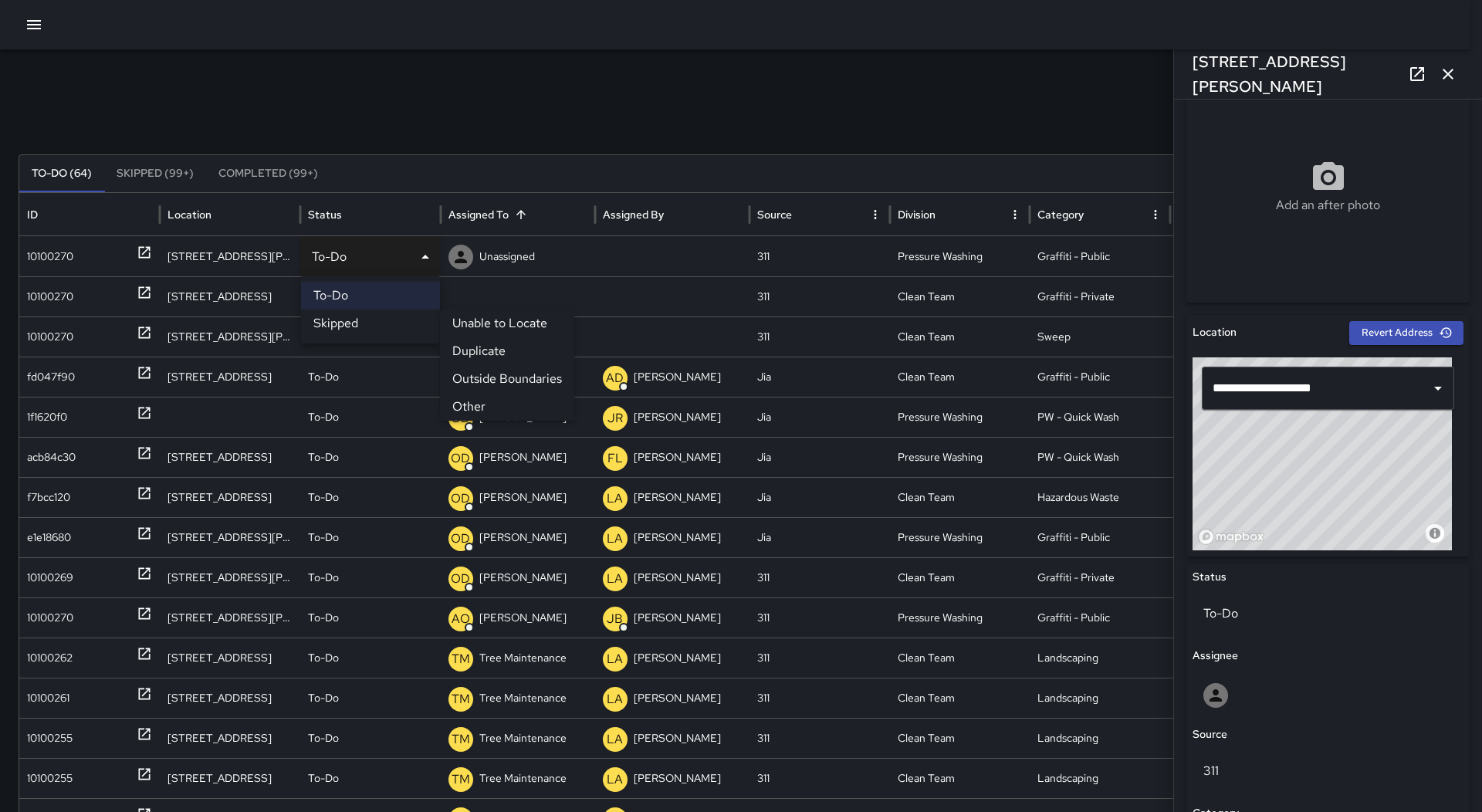
click at [478, 346] on li "Duplicate" at bounding box center [506, 351] width 134 height 28
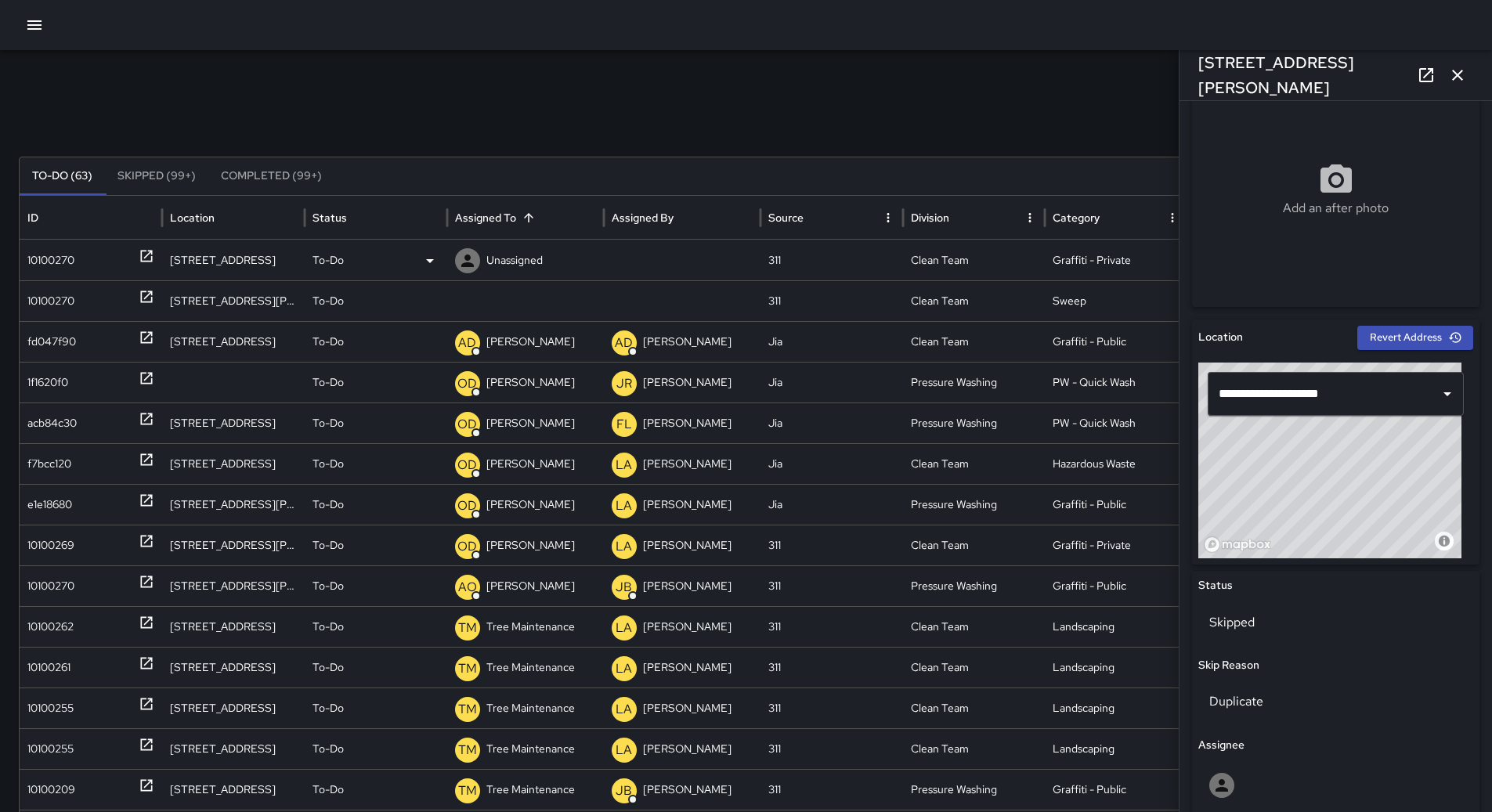
drag, startPoint x: 58, startPoint y: 266, endPoint x: 153, endPoint y: 279, distance: 95.9
click at [60, 266] on div "10100270" at bounding box center [50, 260] width 47 height 40
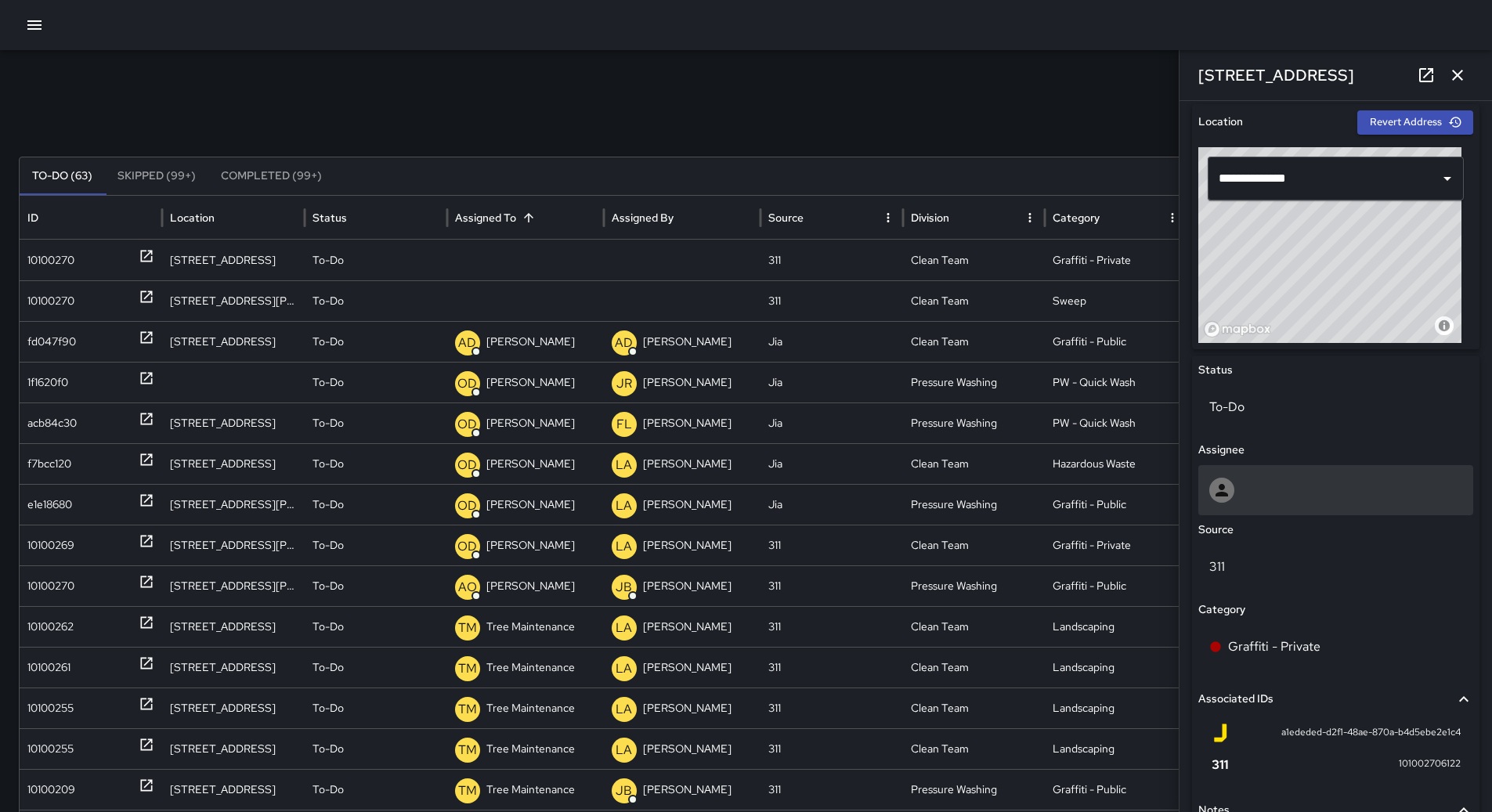
scroll to position [659, 0]
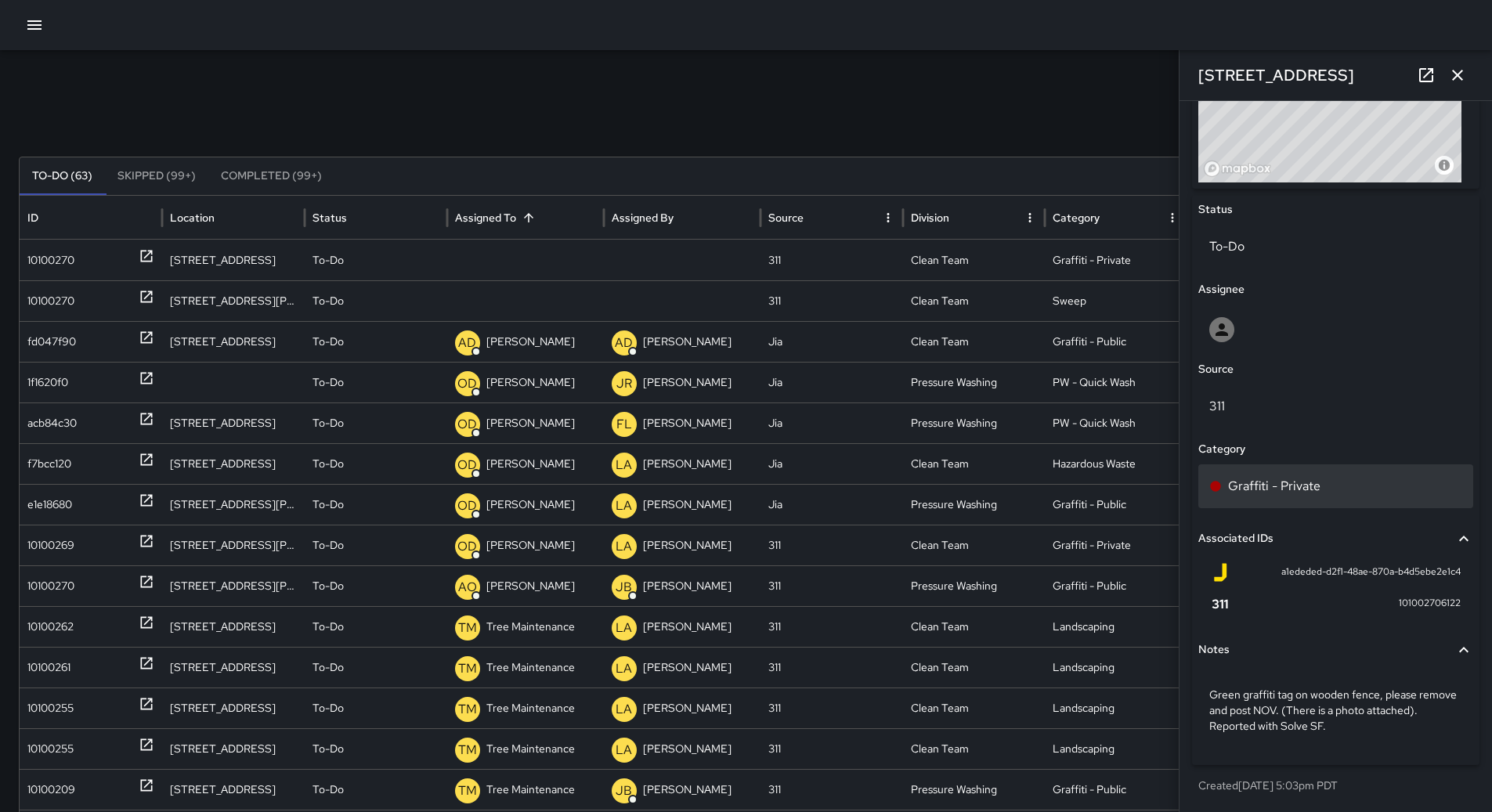
click at [1294, 469] on div "Graffiti - Private" at bounding box center [1335, 486] width 275 height 44
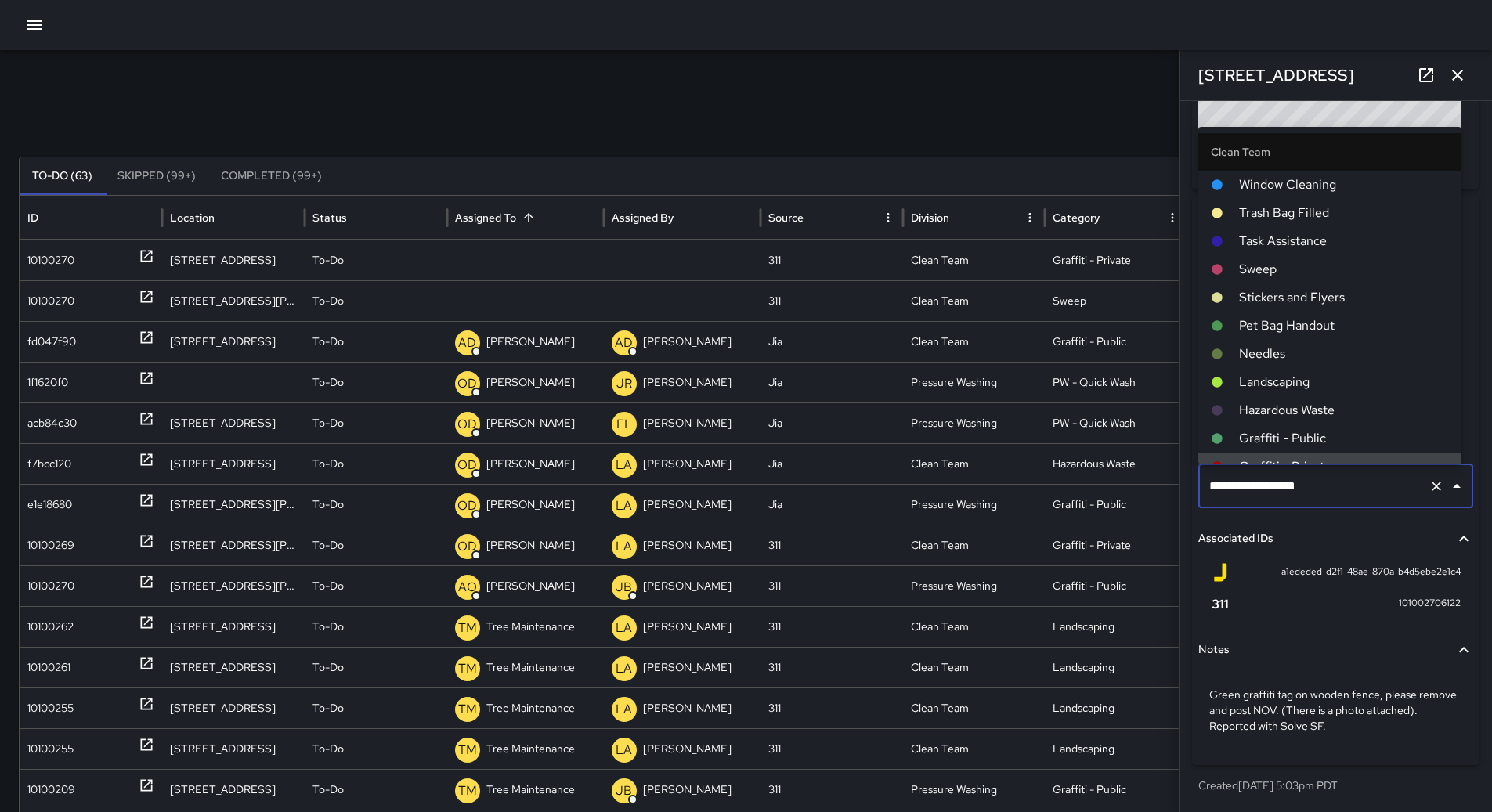
scroll to position [12, 0]
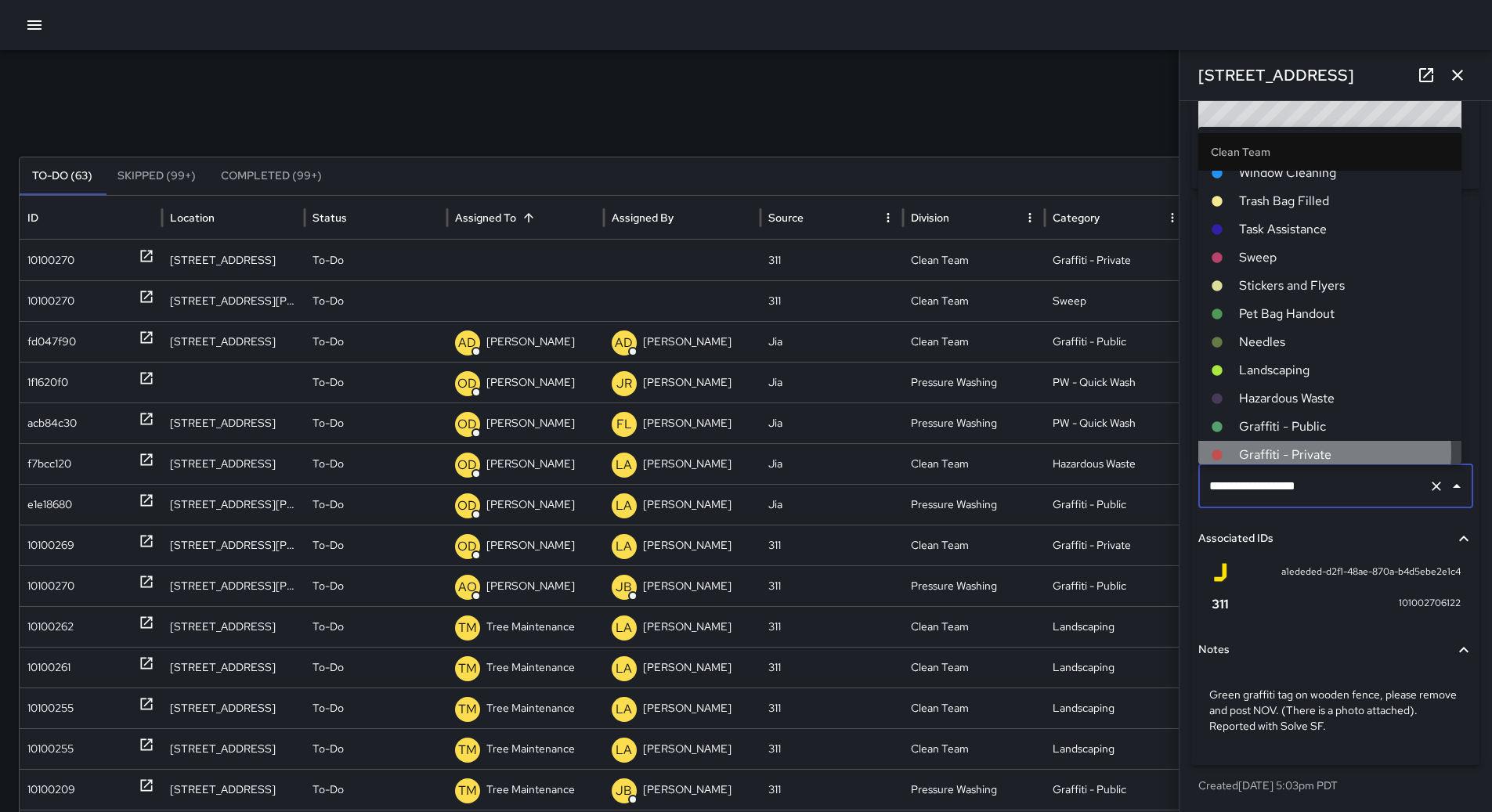
click at [1289, 447] on span "Graffiti - Private" at bounding box center [1344, 454] width 210 height 19
click at [489, 258] on p "Unassigned" at bounding box center [515, 260] width 57 height 40
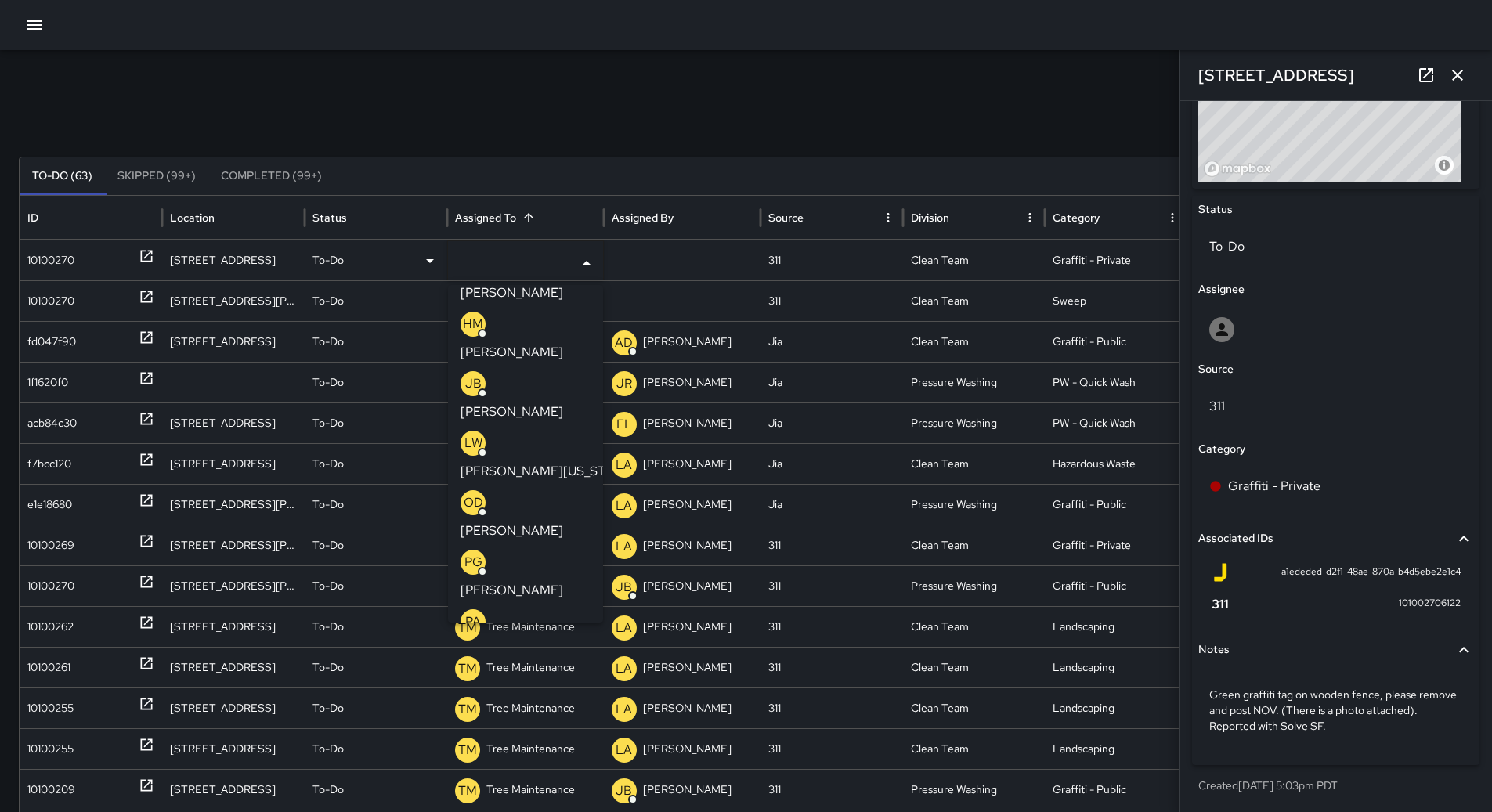
scroll to position [157, 0]
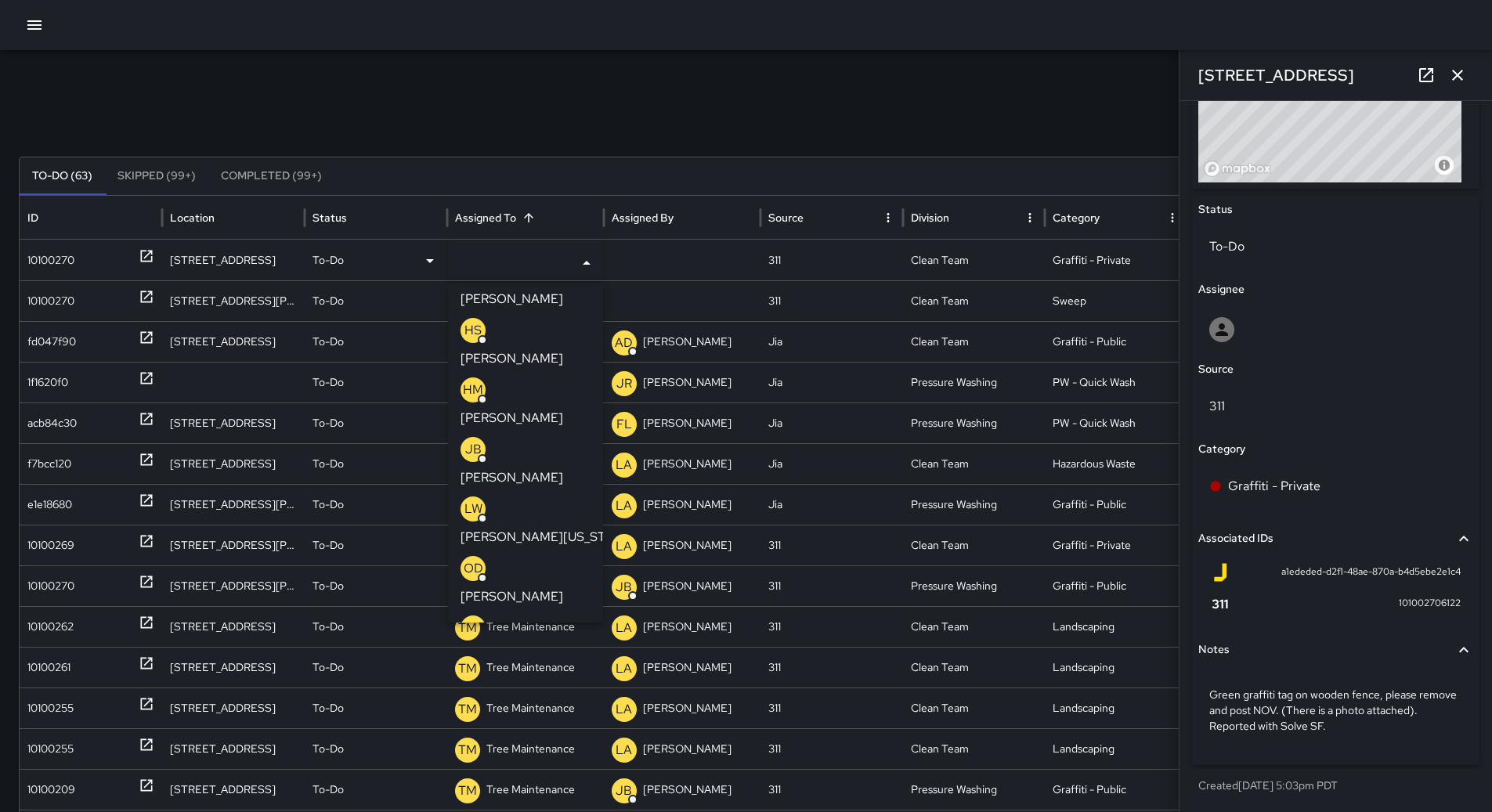
drag, startPoint x: 538, startPoint y: 434, endPoint x: 508, endPoint y: 429, distance: 30.4
click at [537, 588] on p "[PERSON_NAME]" at bounding box center [512, 597] width 102 height 19
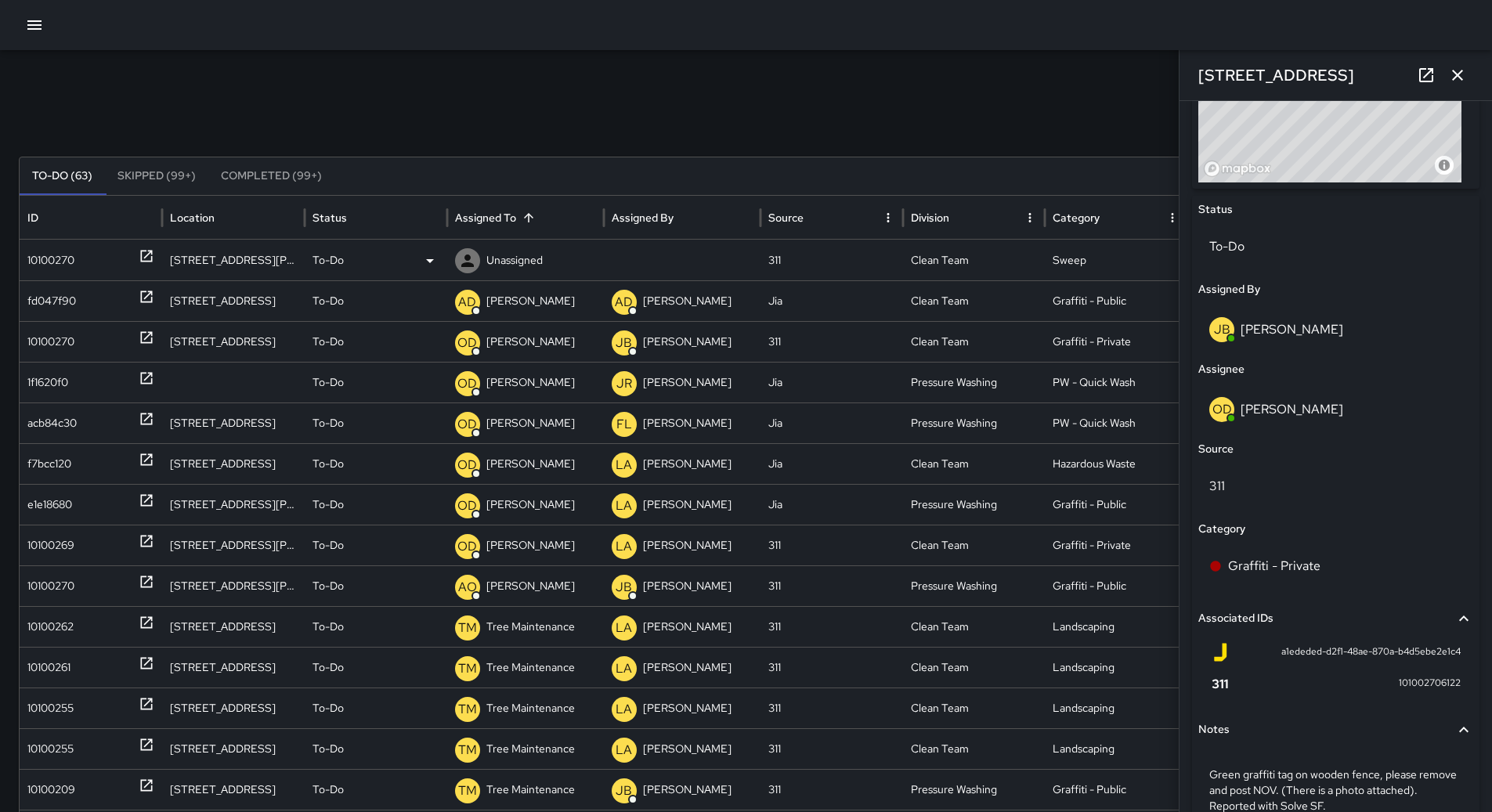
click at [74, 257] on div "10100270" at bounding box center [50, 260] width 47 height 40
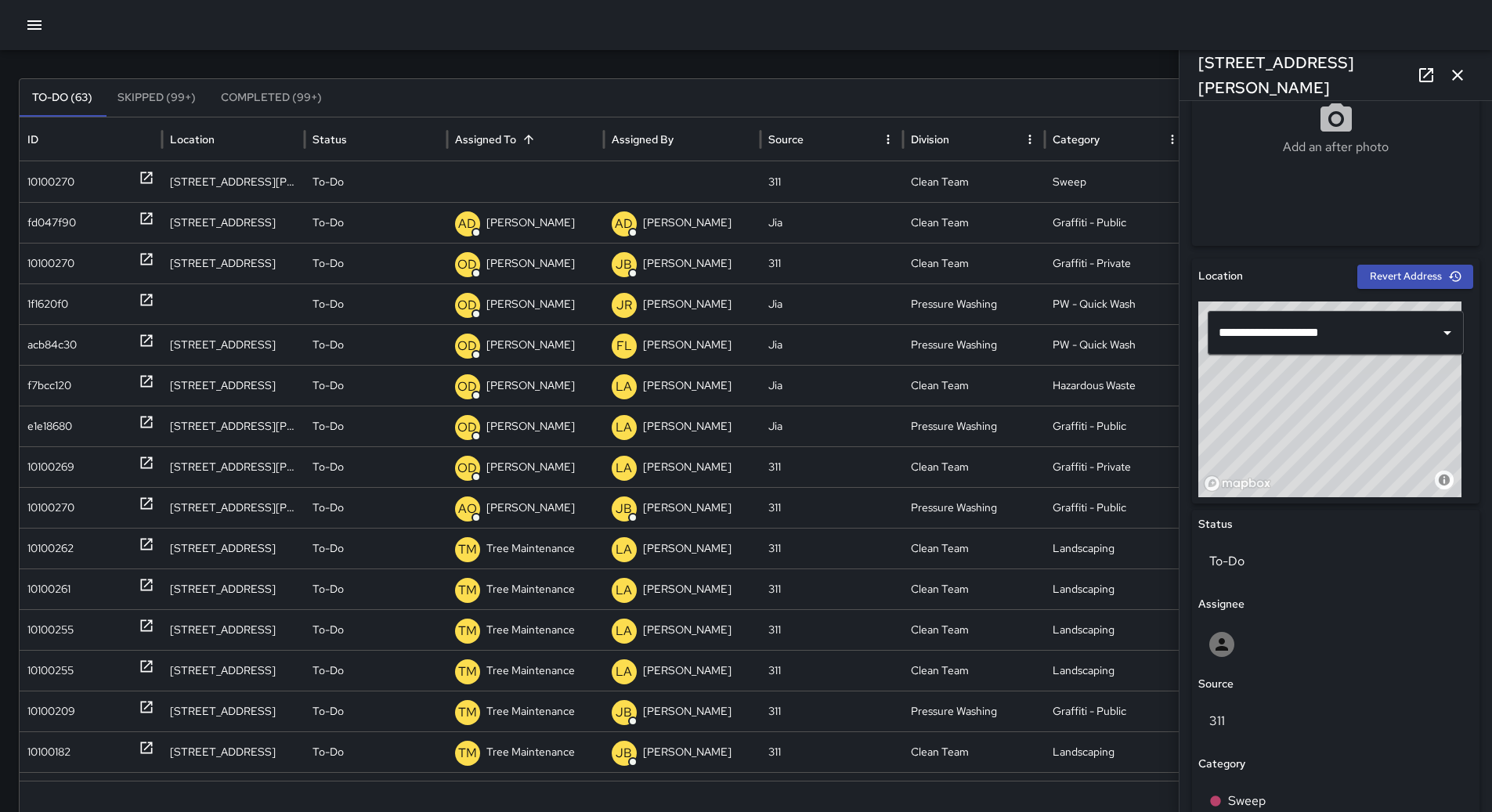
scroll to position [314, 0]
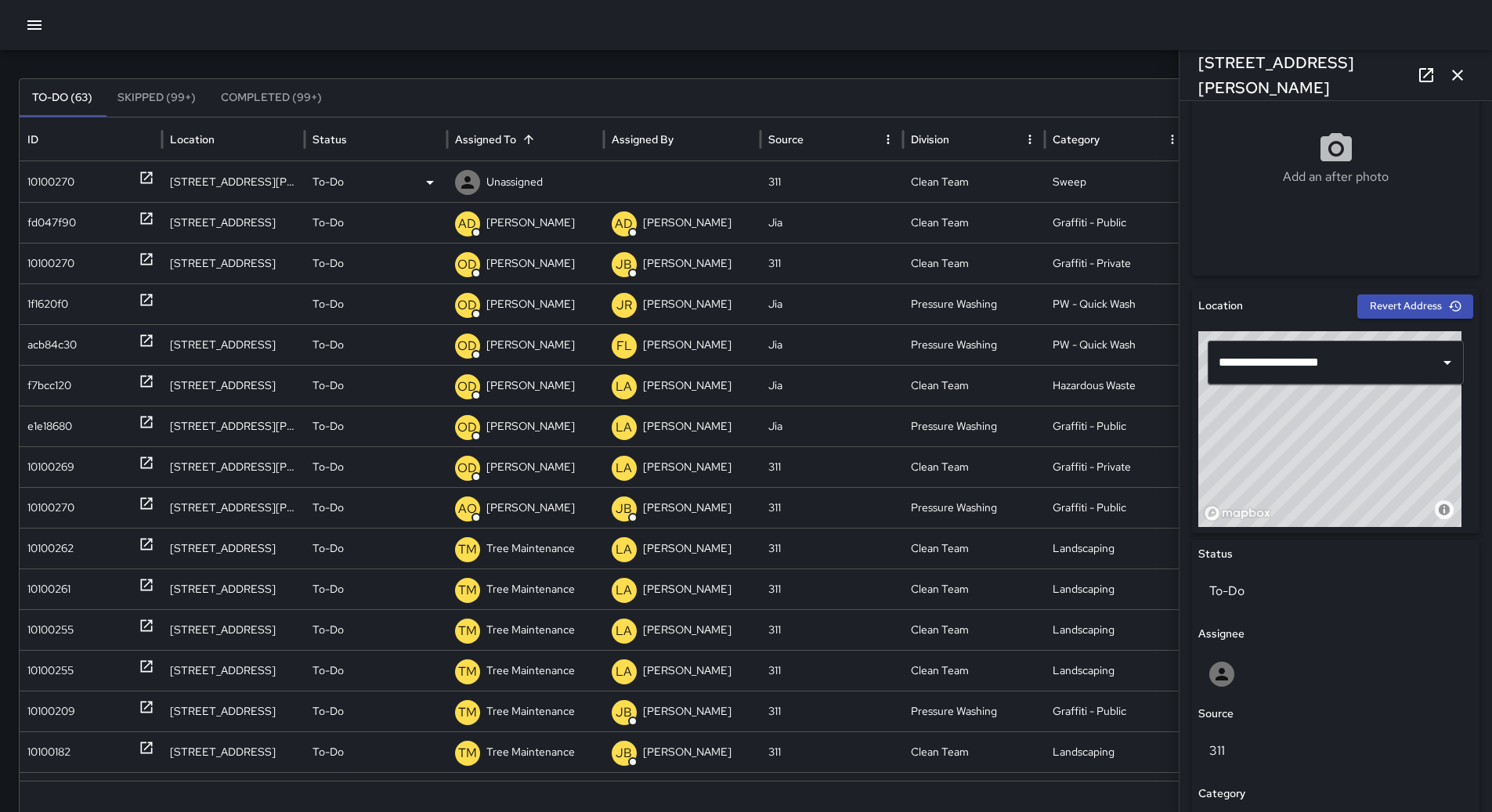
click at [534, 186] on p "Unassigned" at bounding box center [515, 182] width 57 height 40
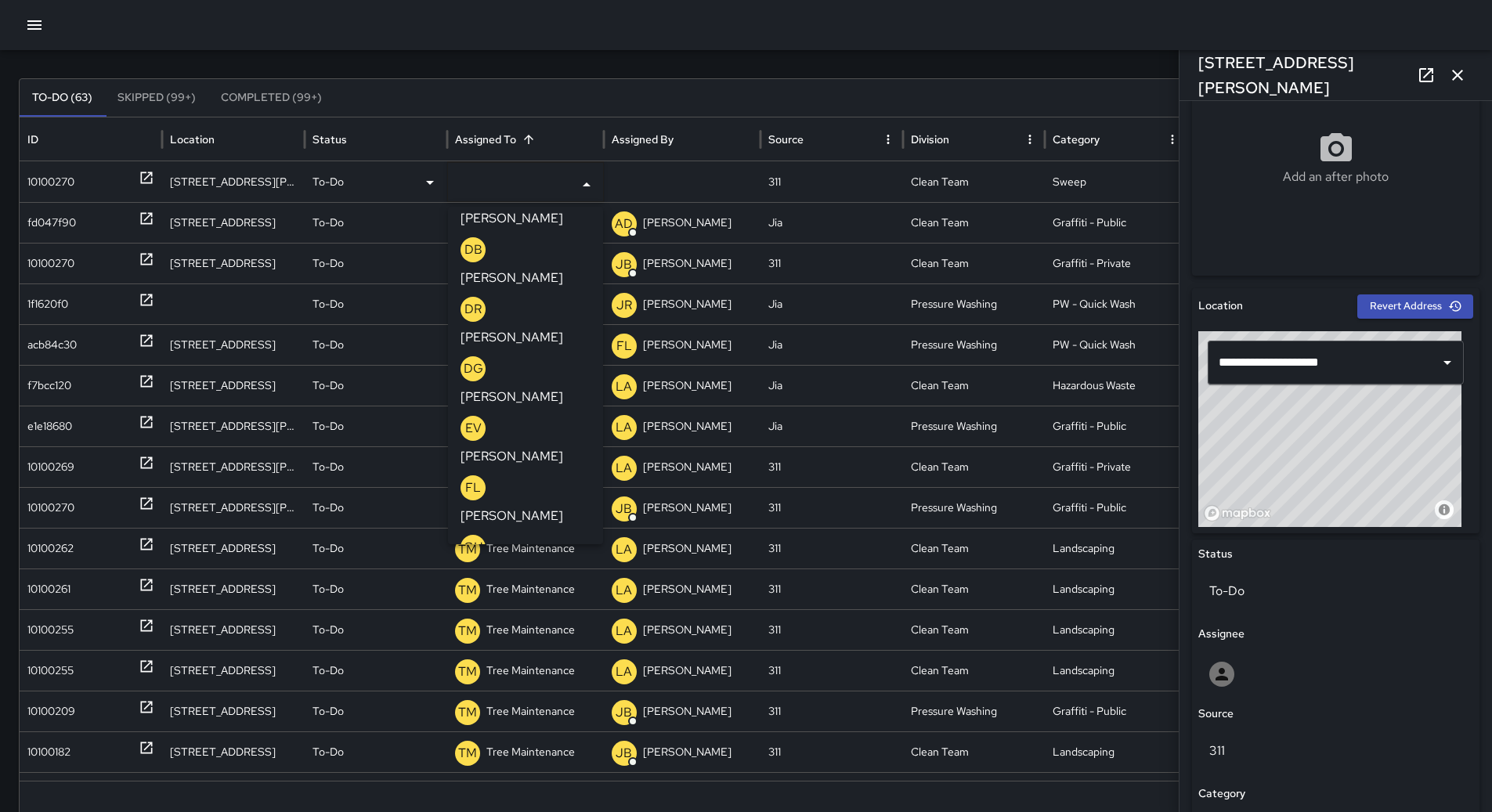
scroll to position [1018, 0]
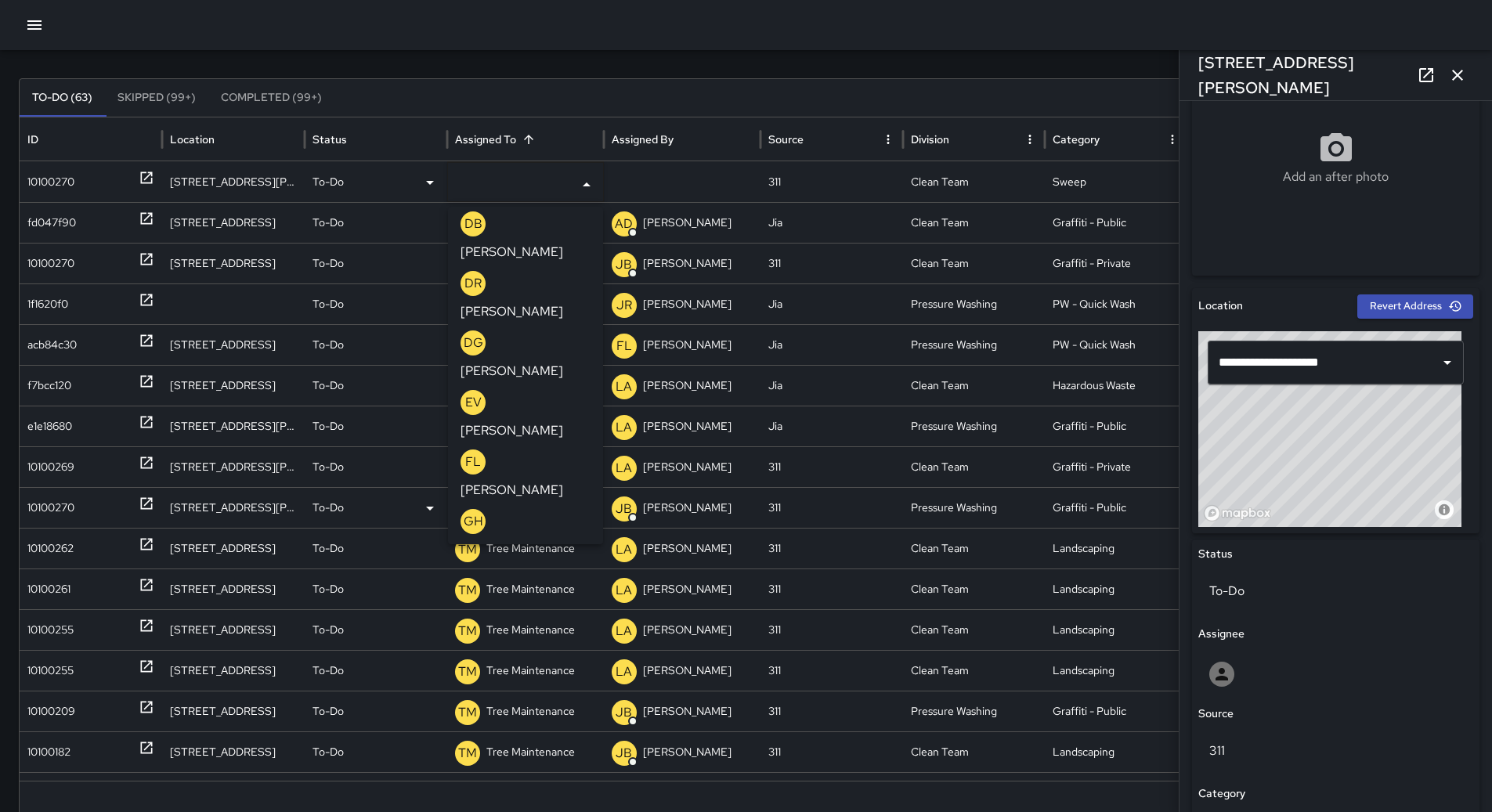
drag, startPoint x: 527, startPoint y: 473, endPoint x: 471, endPoint y: 450, distance: 60.5
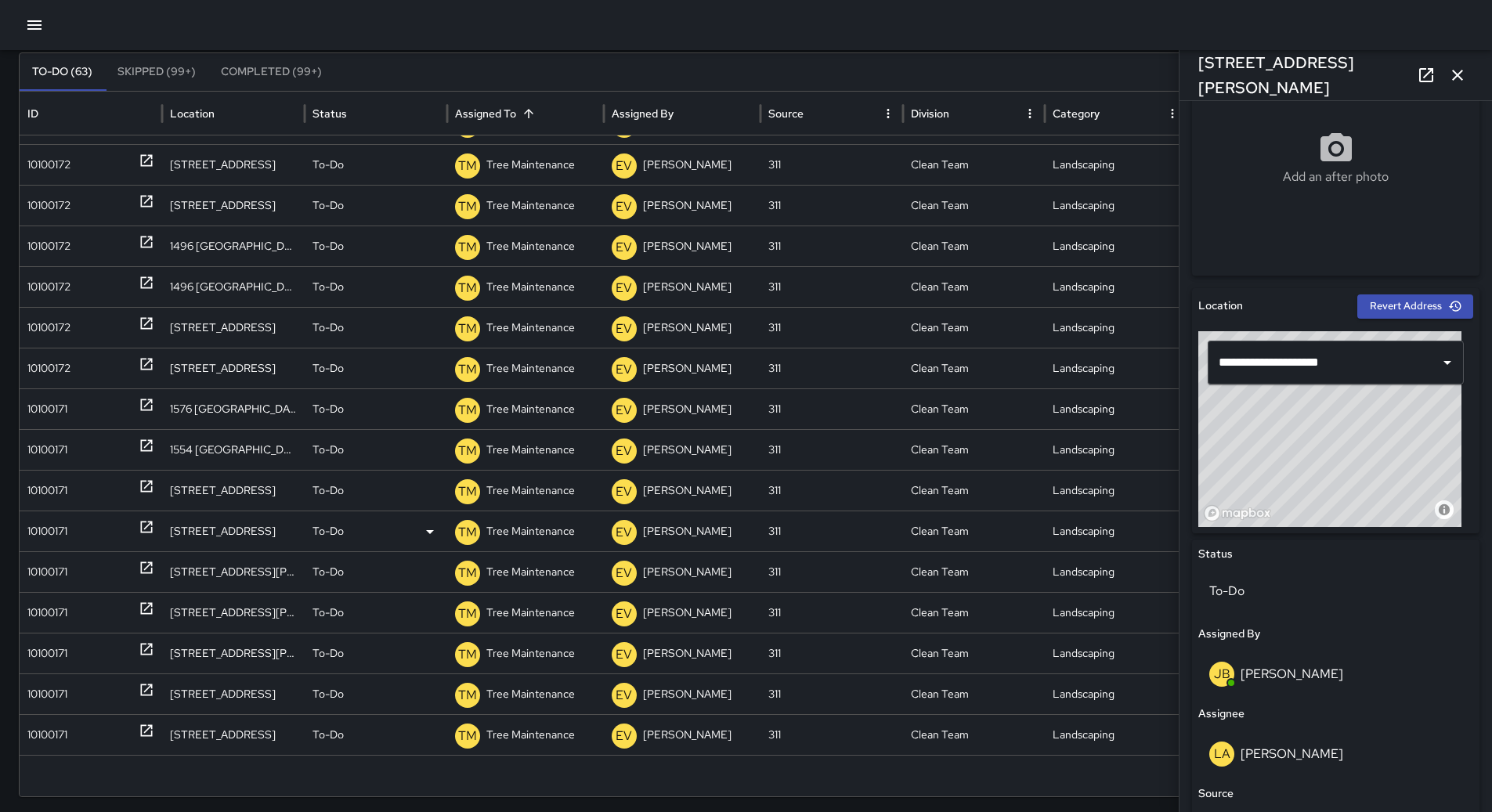
scroll to position [127, 0]
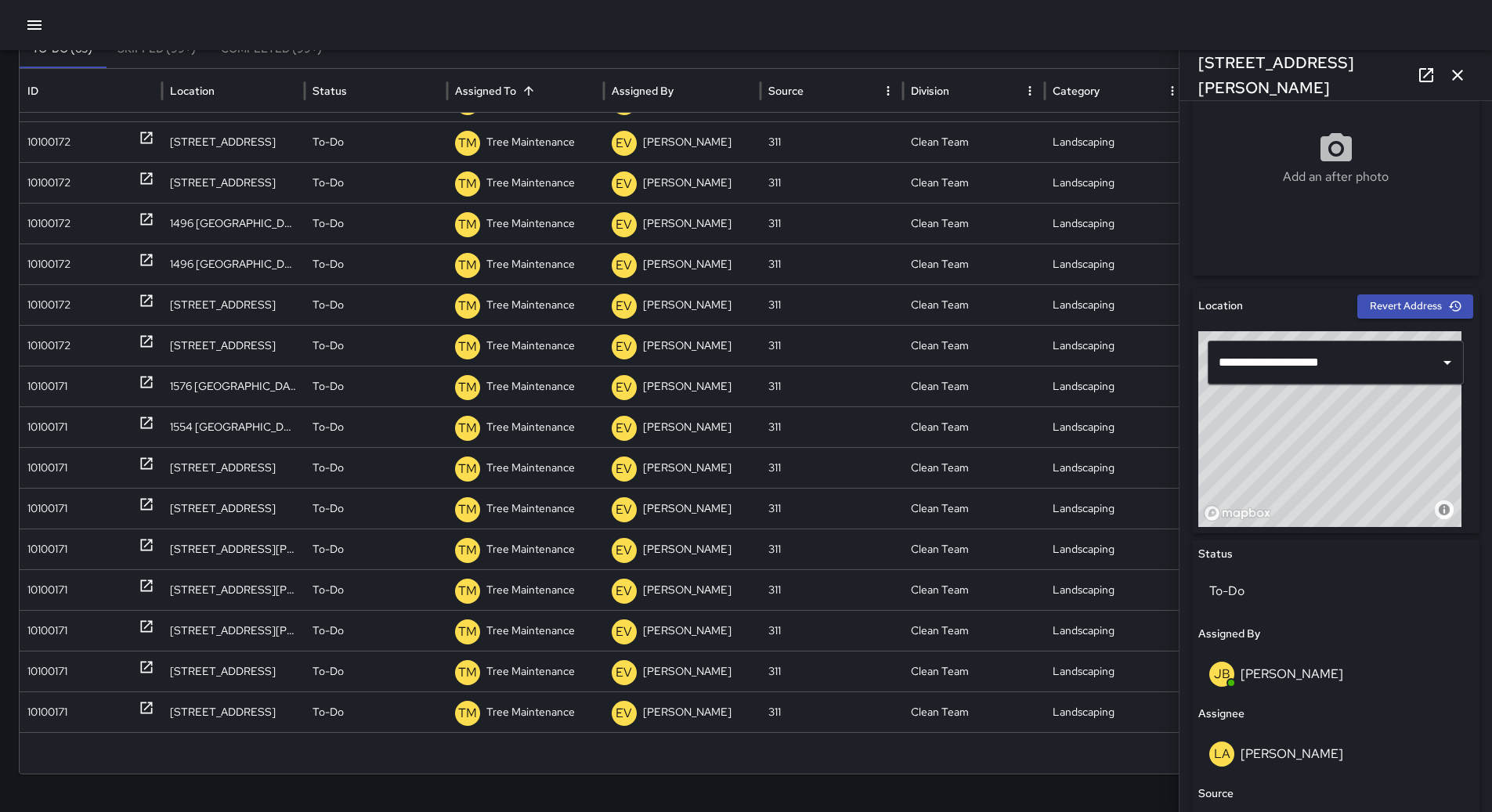
click at [1474, 75] on div "[STREET_ADDRESS][PERSON_NAME]" at bounding box center [1335, 75] width 312 height 50
click at [1466, 73] on button "button" at bounding box center [1457, 75] width 31 height 31
